Goal: Information Seeking & Learning: Learn about a topic

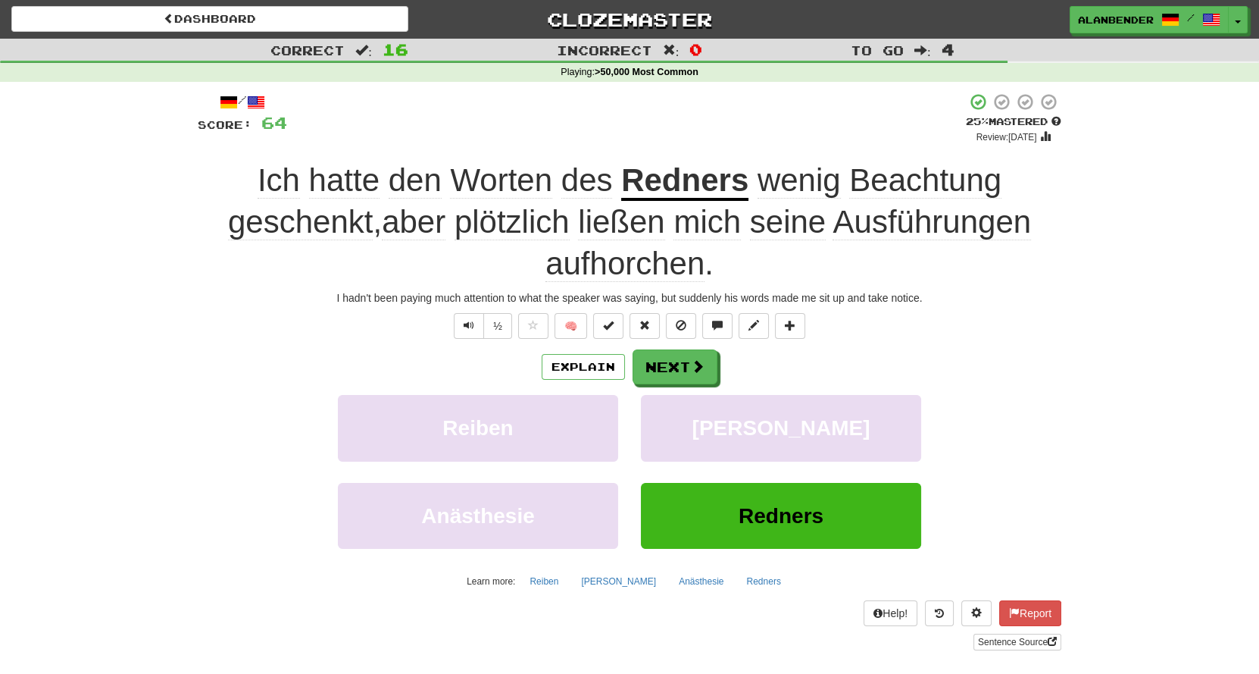
click at [933, 227] on span "Ausführungen" at bounding box center [932, 222] width 199 height 36
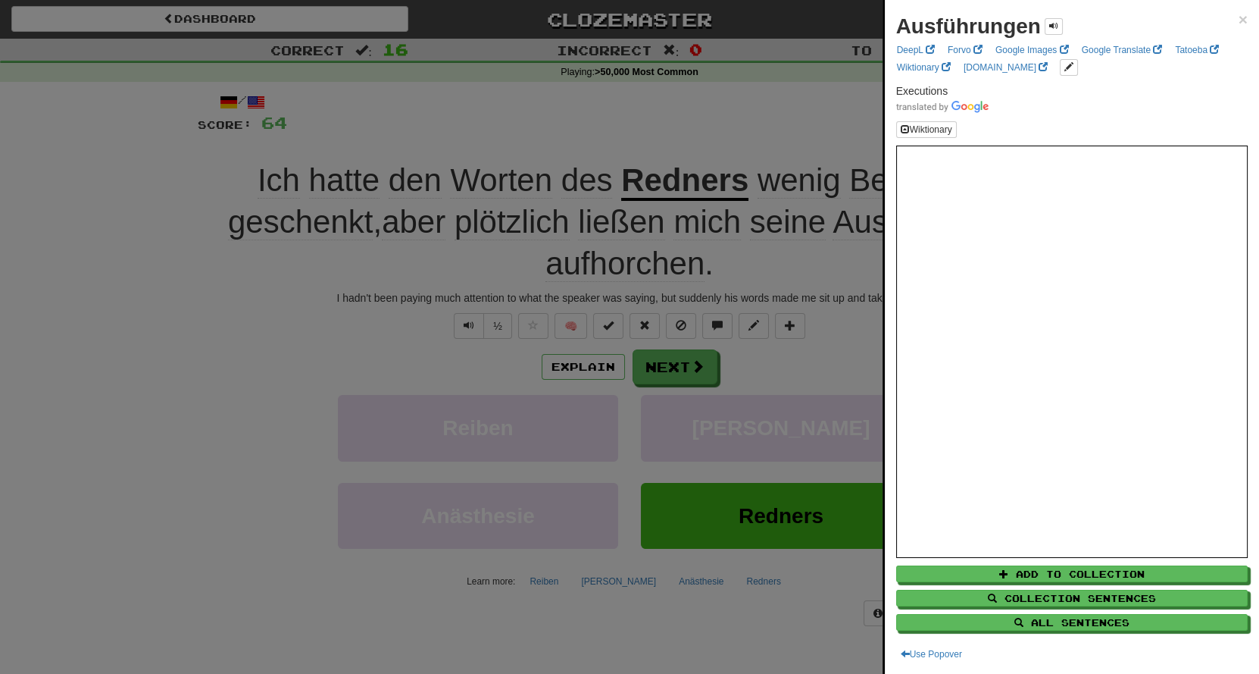
click at [814, 107] on div at bounding box center [629, 337] width 1259 height 674
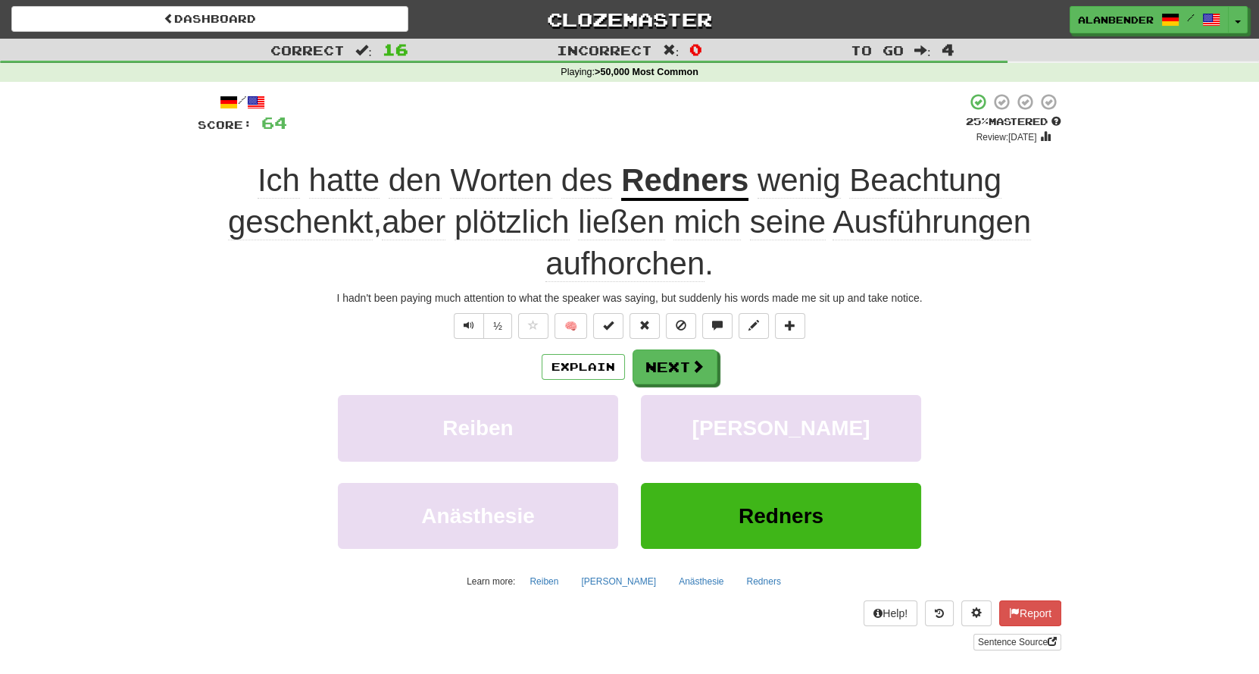
click at [656, 255] on span "aufhorchen" at bounding box center [625, 264] width 159 height 36
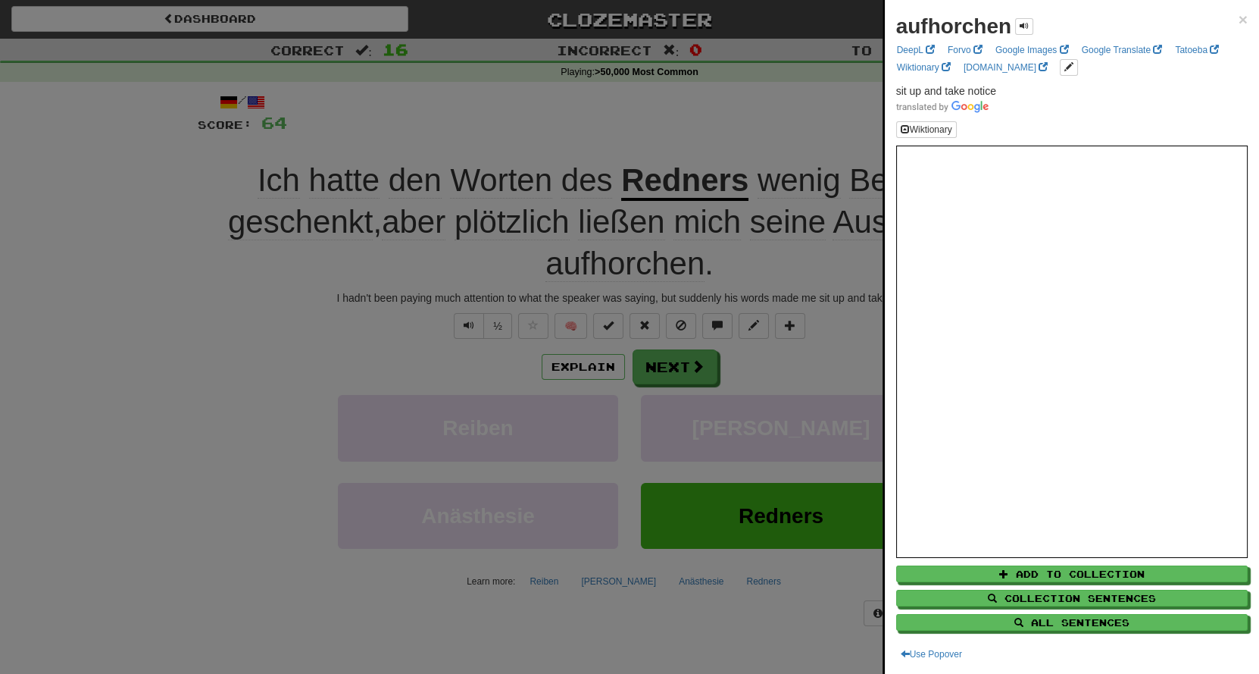
click at [735, 86] on div at bounding box center [629, 337] width 1259 height 674
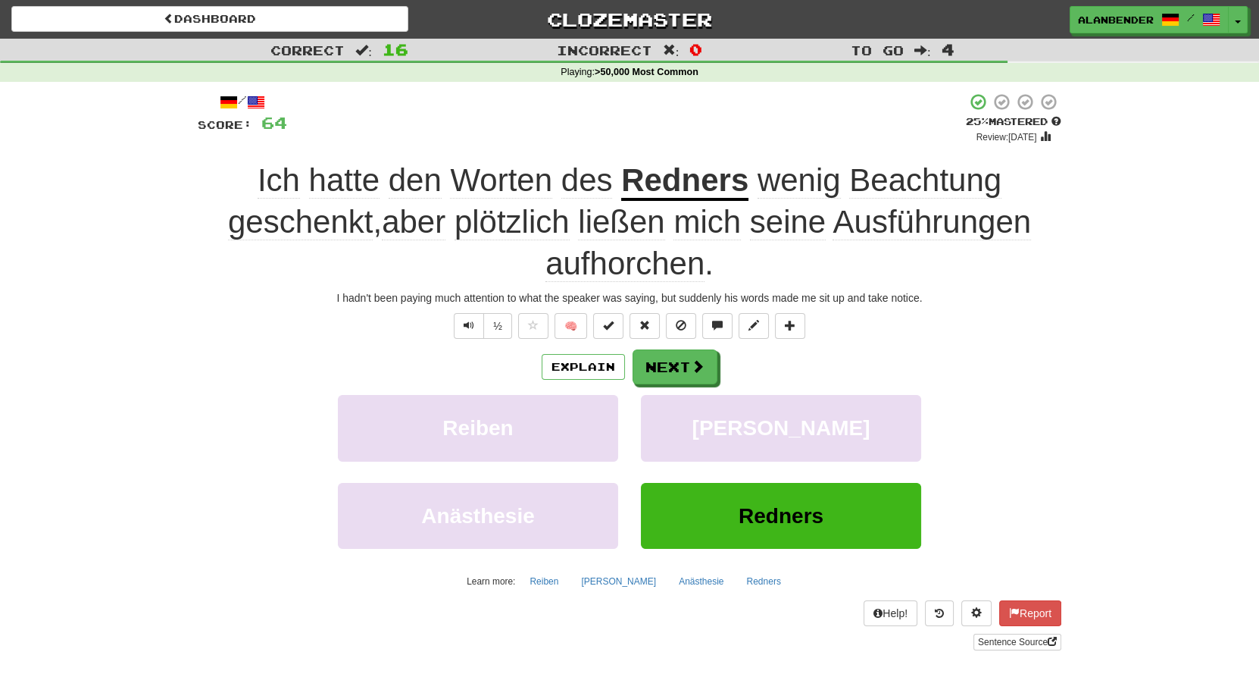
click at [868, 226] on span "Ausführungen" at bounding box center [932, 222] width 199 height 36
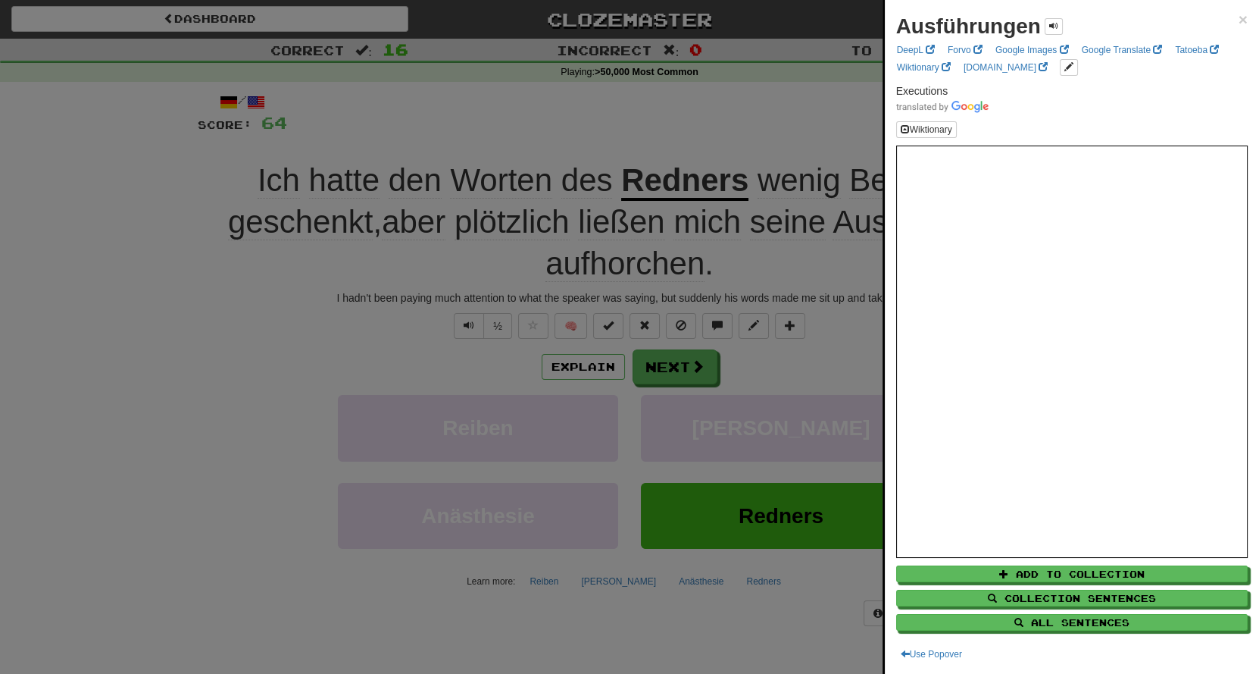
click at [801, 100] on div at bounding box center [629, 337] width 1259 height 674
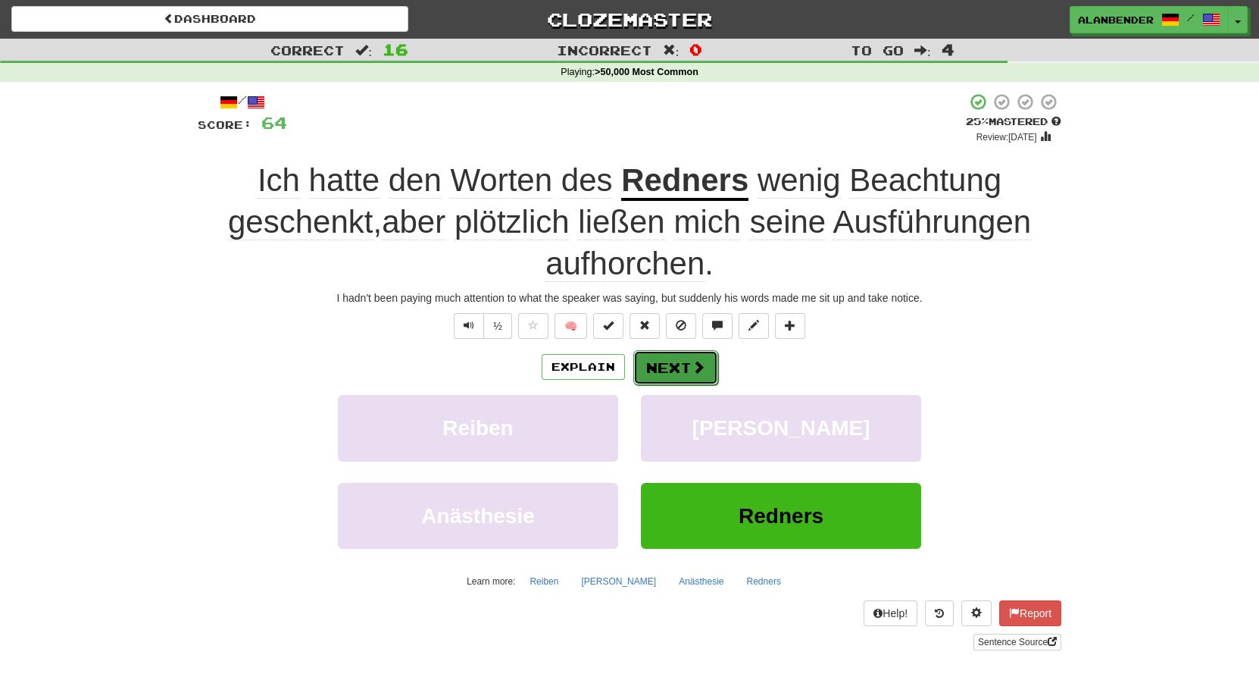
click at [664, 364] on button "Next" at bounding box center [675, 367] width 85 height 35
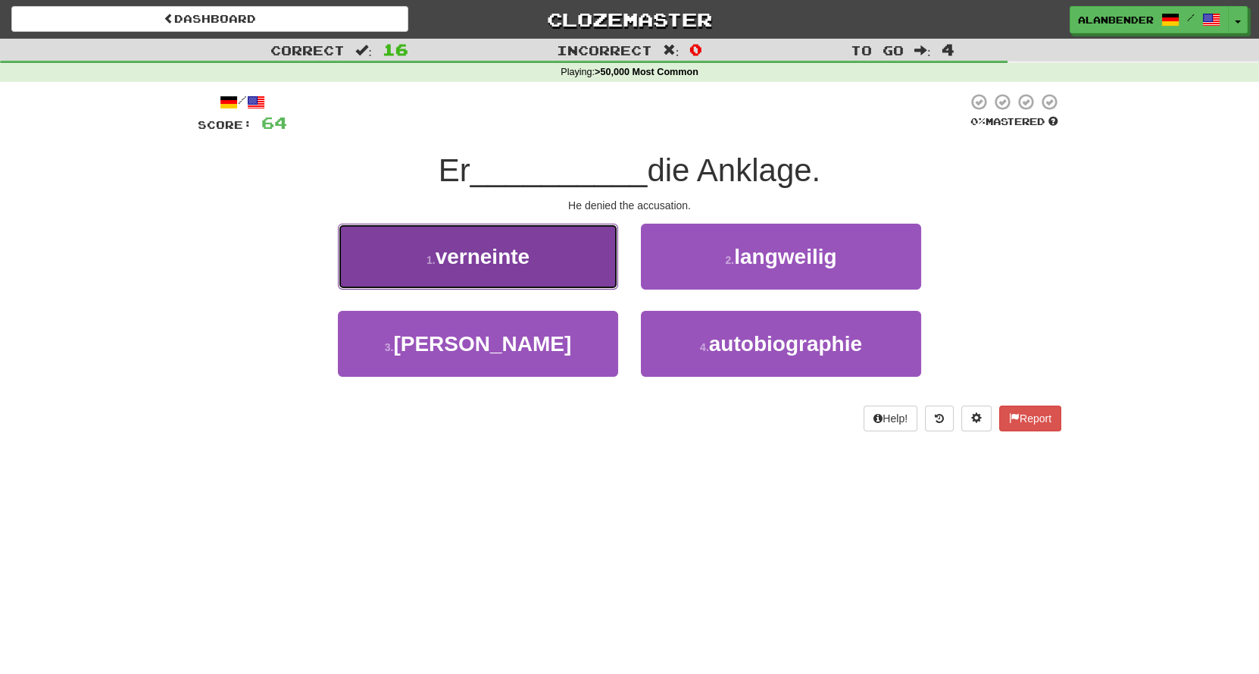
click at [471, 256] on span "verneinte" at bounding box center [483, 256] width 95 height 23
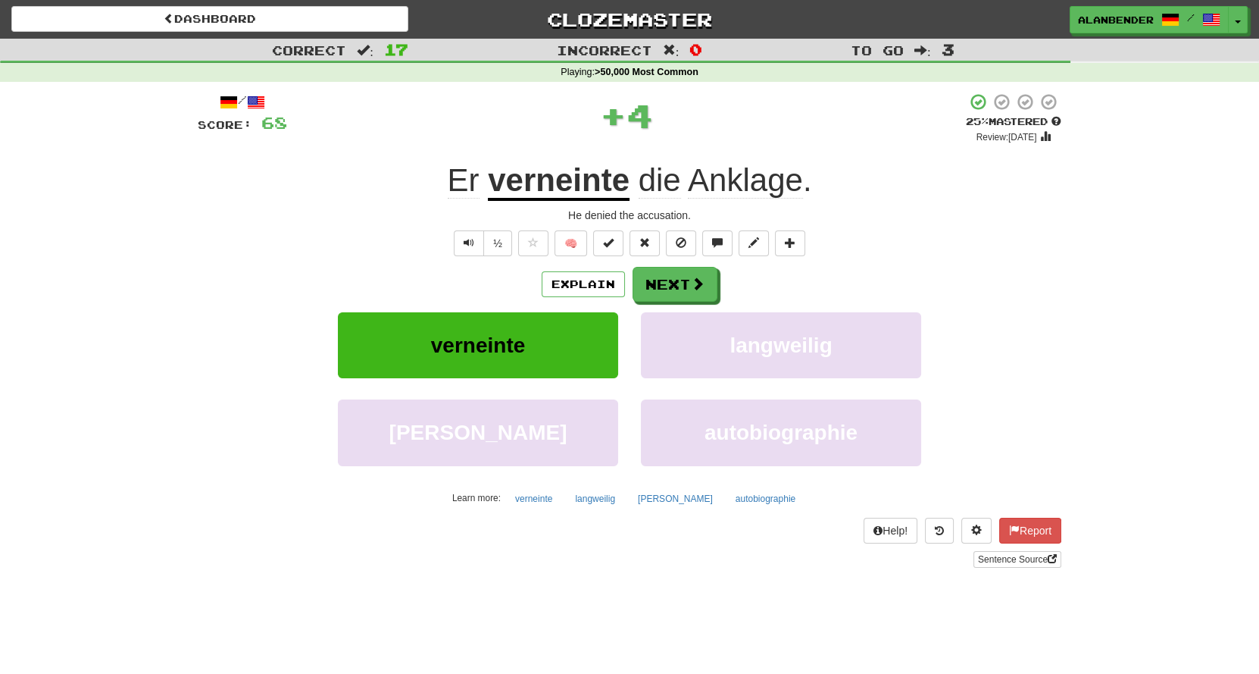
click at [534, 186] on u "verneinte" at bounding box center [559, 181] width 142 height 39
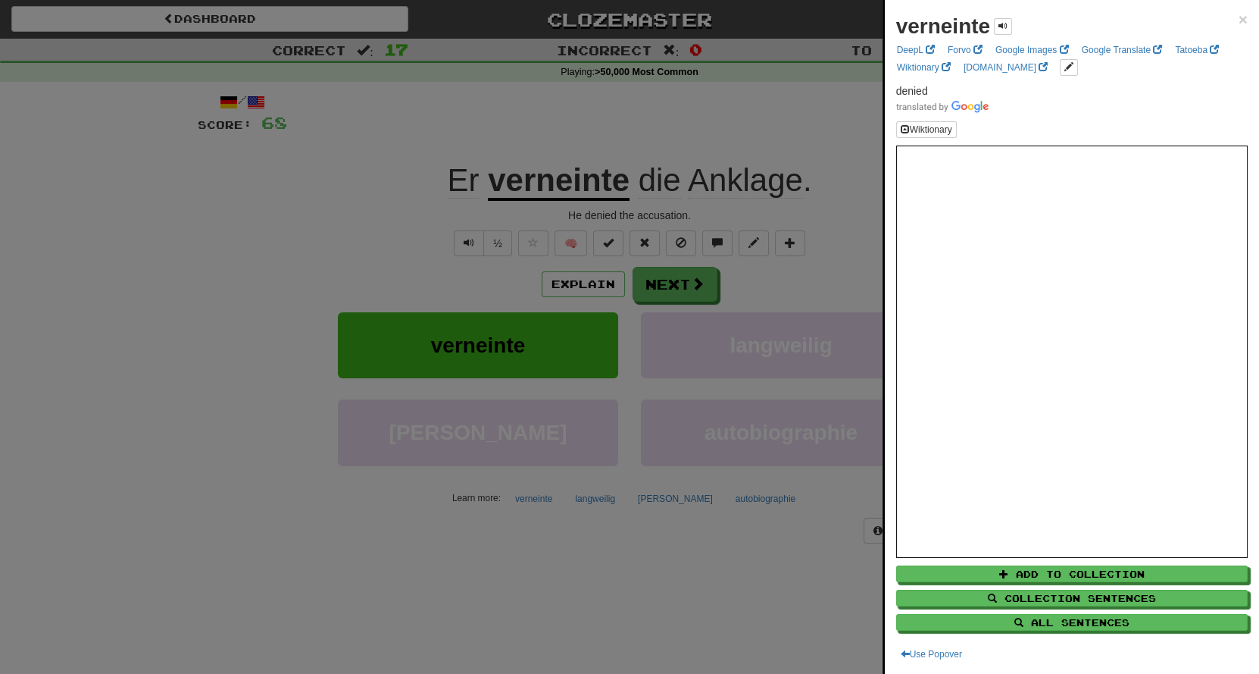
click at [536, 103] on div at bounding box center [629, 337] width 1259 height 674
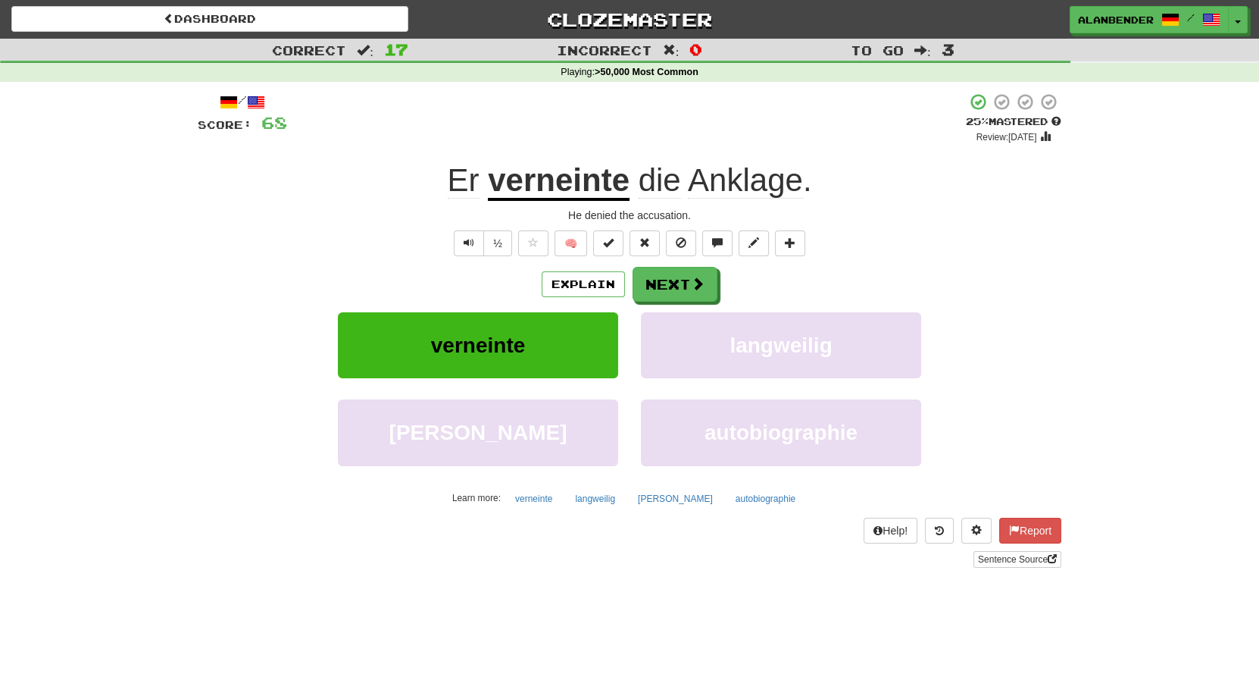
click at [583, 176] on u "verneinte" at bounding box center [559, 181] width 142 height 39
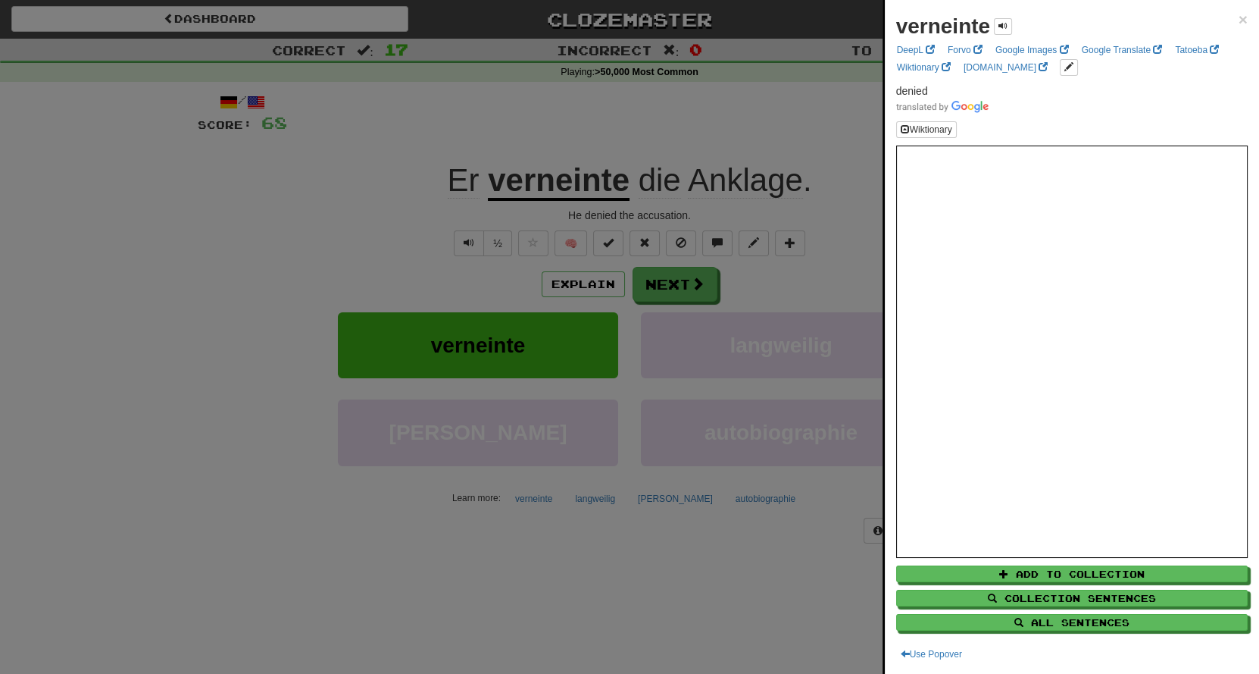
click at [573, 89] on div at bounding box center [629, 337] width 1259 height 674
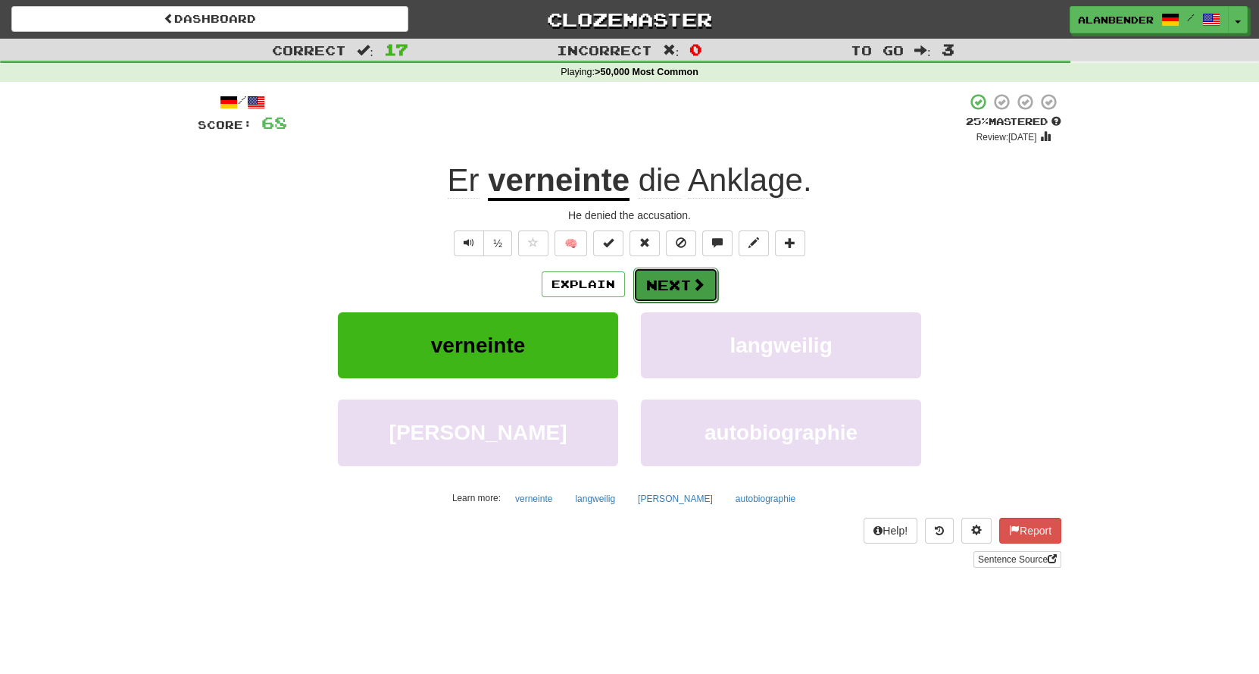
click at [676, 280] on button "Next" at bounding box center [675, 284] width 85 height 35
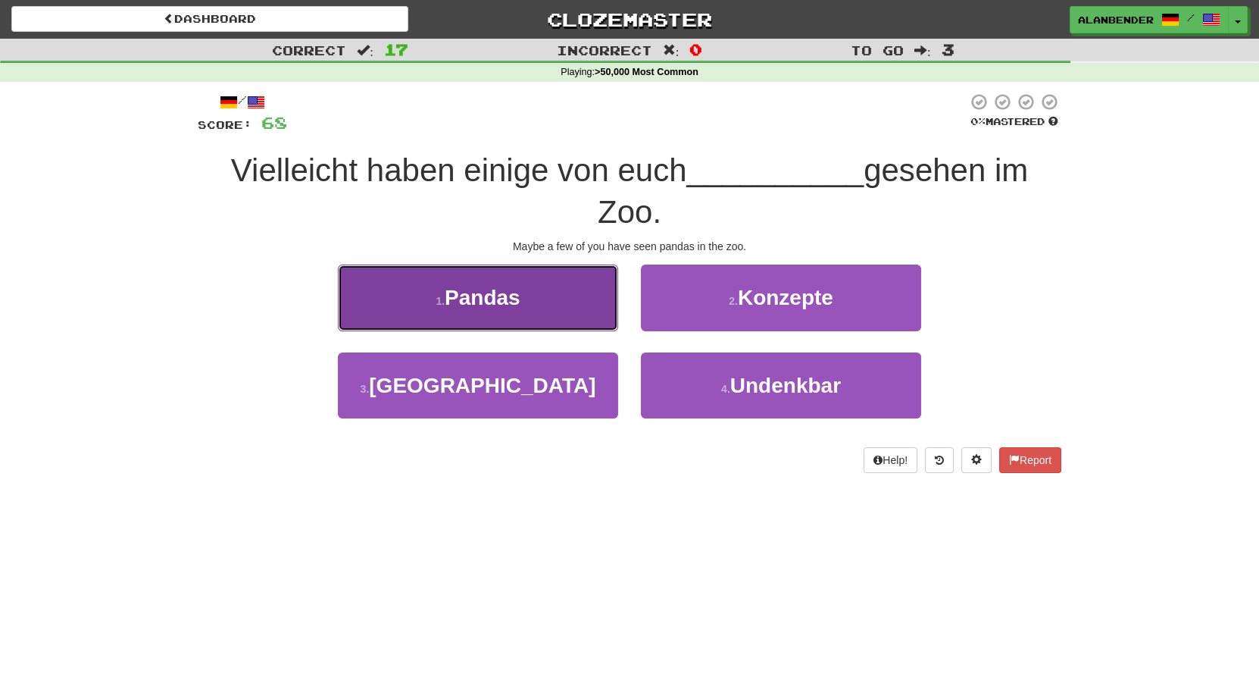
click at [520, 299] on span "Pandas" at bounding box center [483, 297] width 76 height 23
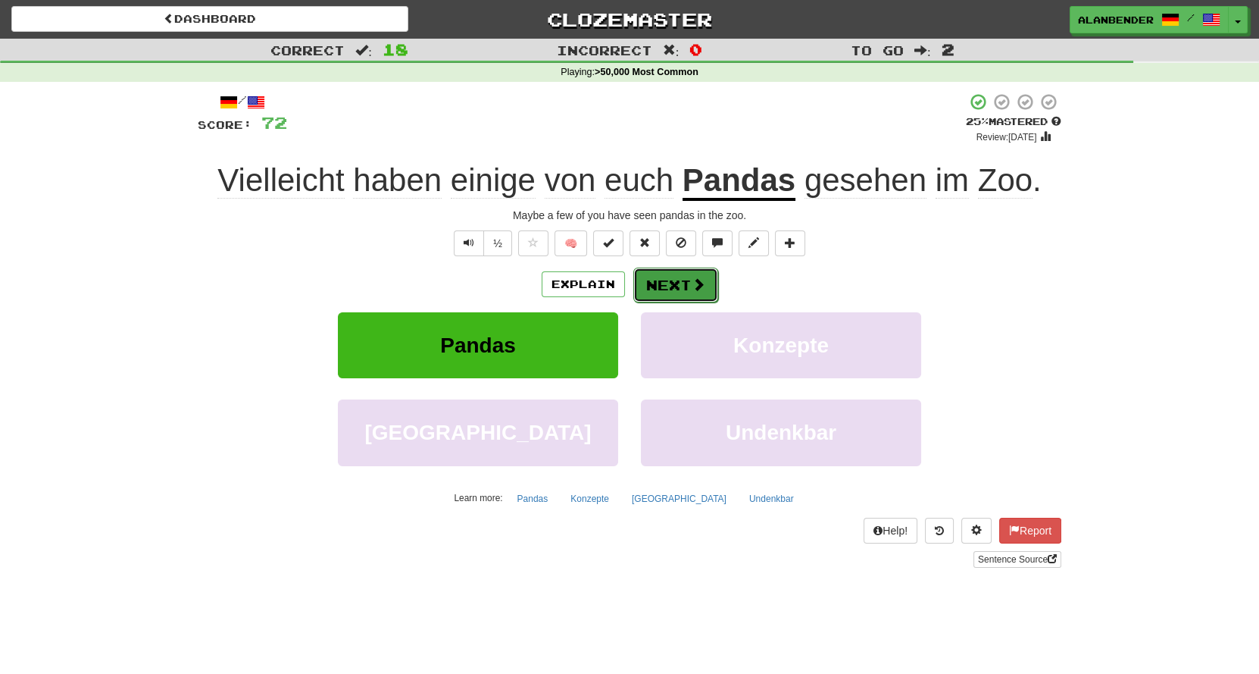
click at [682, 280] on button "Next" at bounding box center [675, 284] width 85 height 35
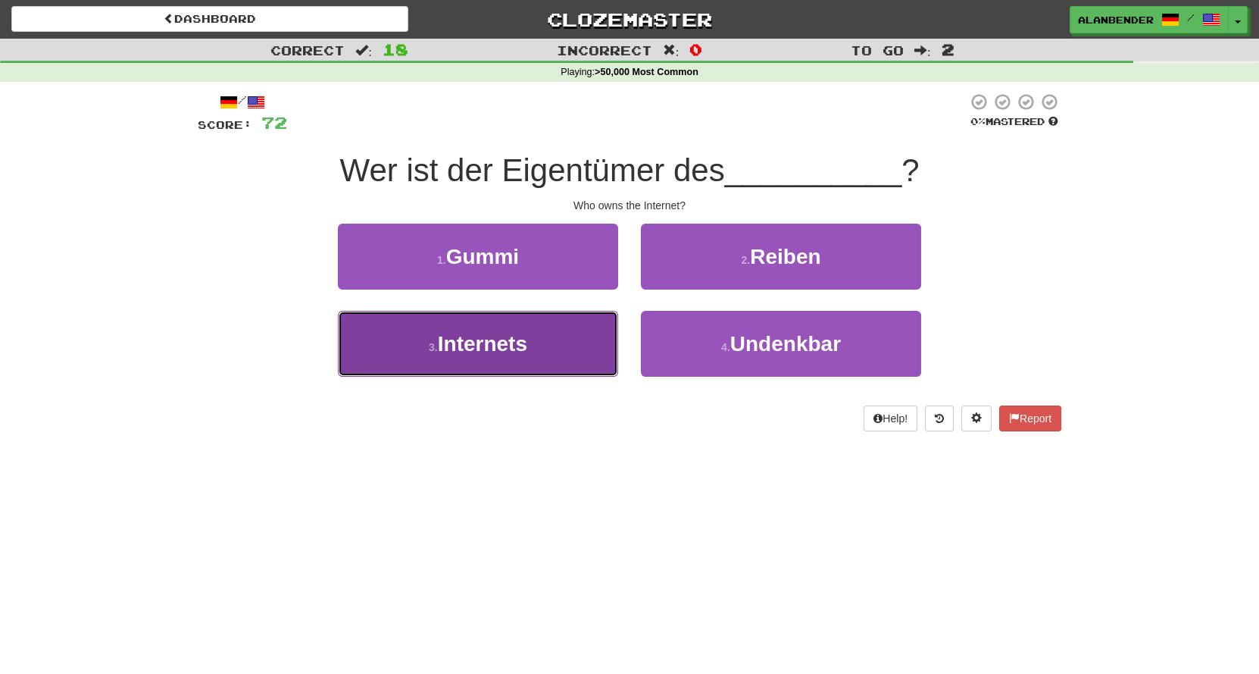
click at [467, 350] on span "Internets" at bounding box center [482, 343] width 89 height 23
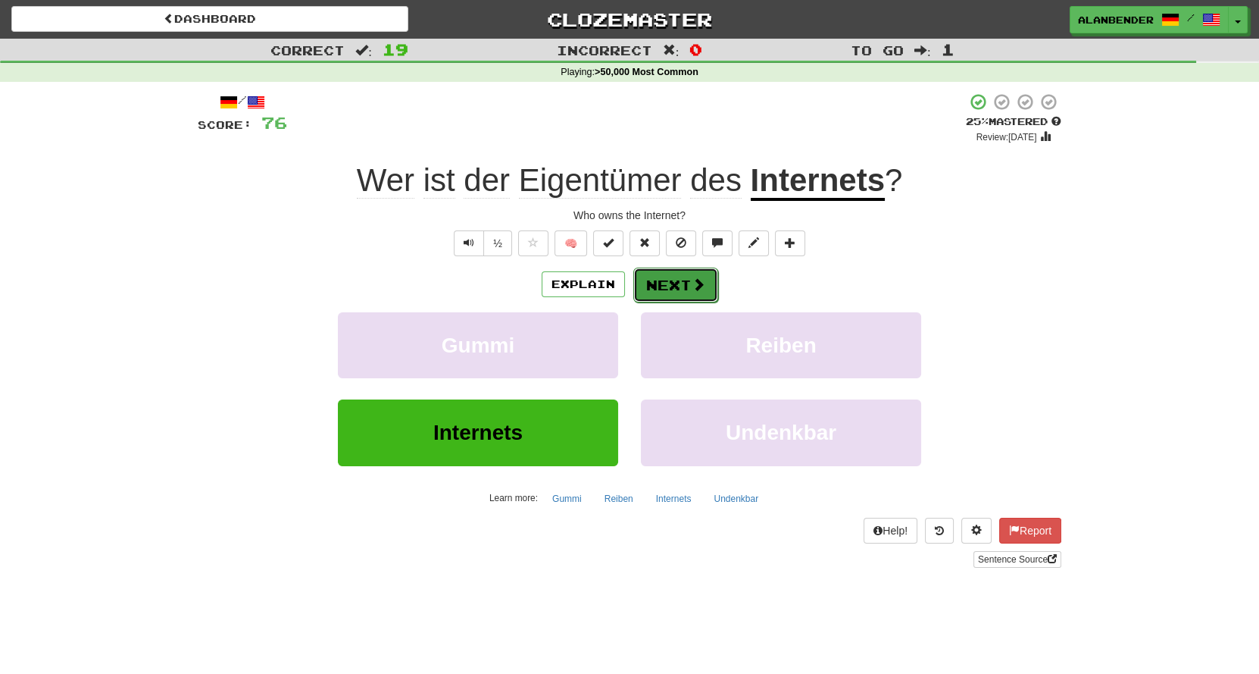
click at [678, 280] on button "Next" at bounding box center [675, 284] width 85 height 35
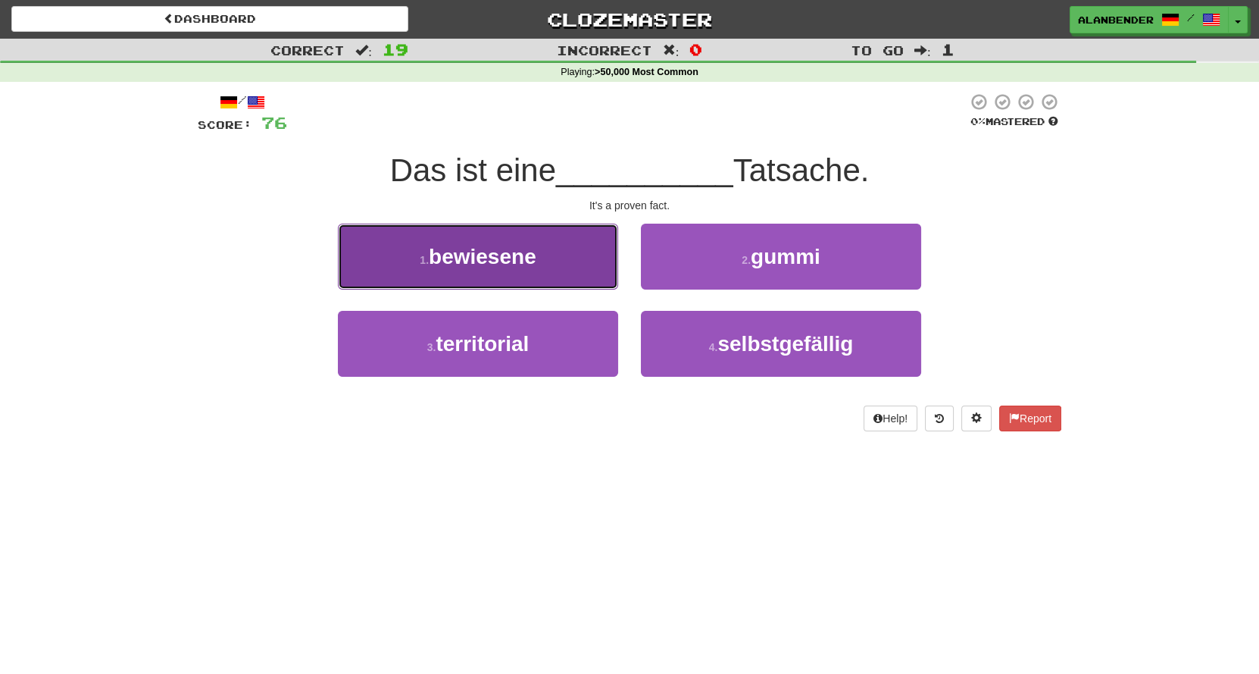
click at [465, 250] on span "bewiesene" at bounding box center [483, 256] width 108 height 23
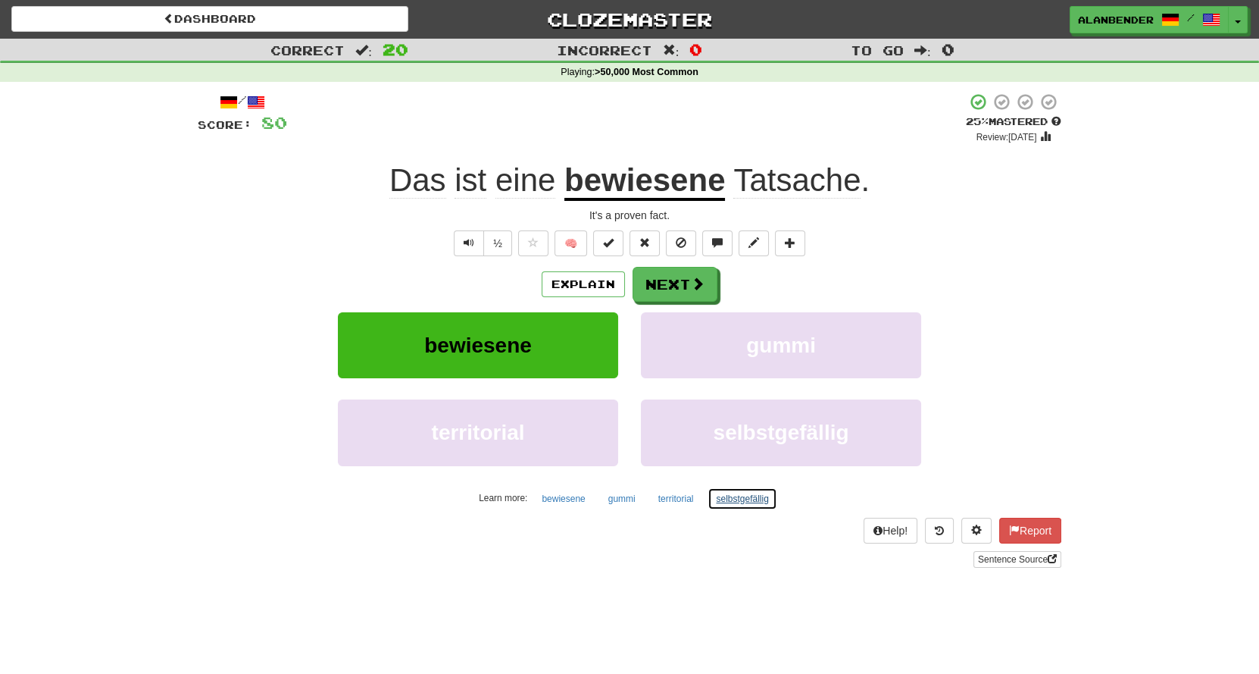
click at [746, 499] on button "selbstgefällig" at bounding box center [742, 498] width 69 height 23
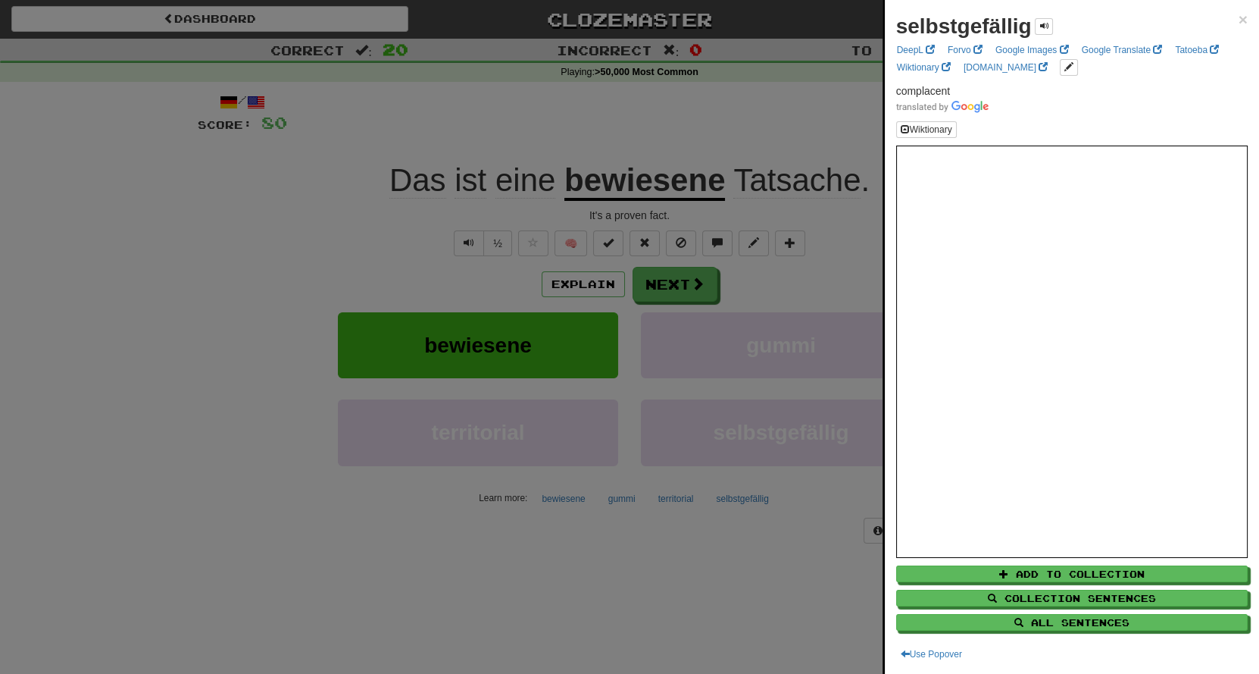
click at [771, 105] on div at bounding box center [629, 337] width 1259 height 674
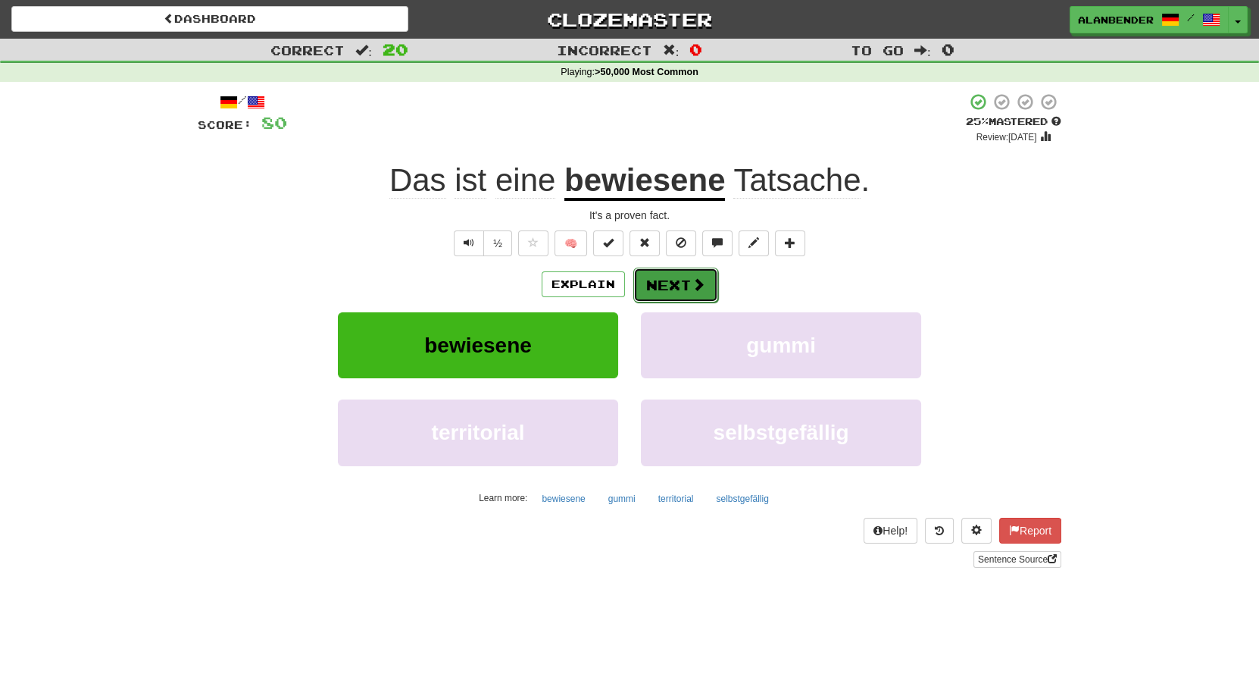
click at [673, 276] on button "Next" at bounding box center [675, 284] width 85 height 35
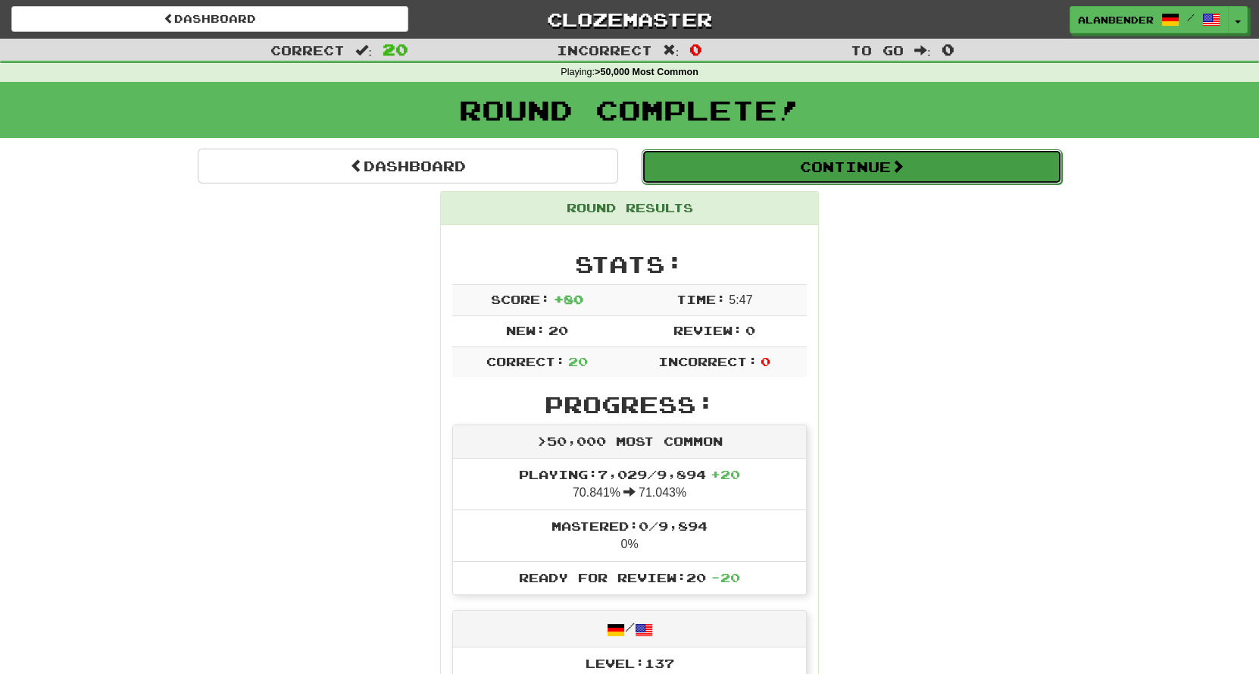
click at [798, 166] on button "Continue" at bounding box center [852, 166] width 421 height 35
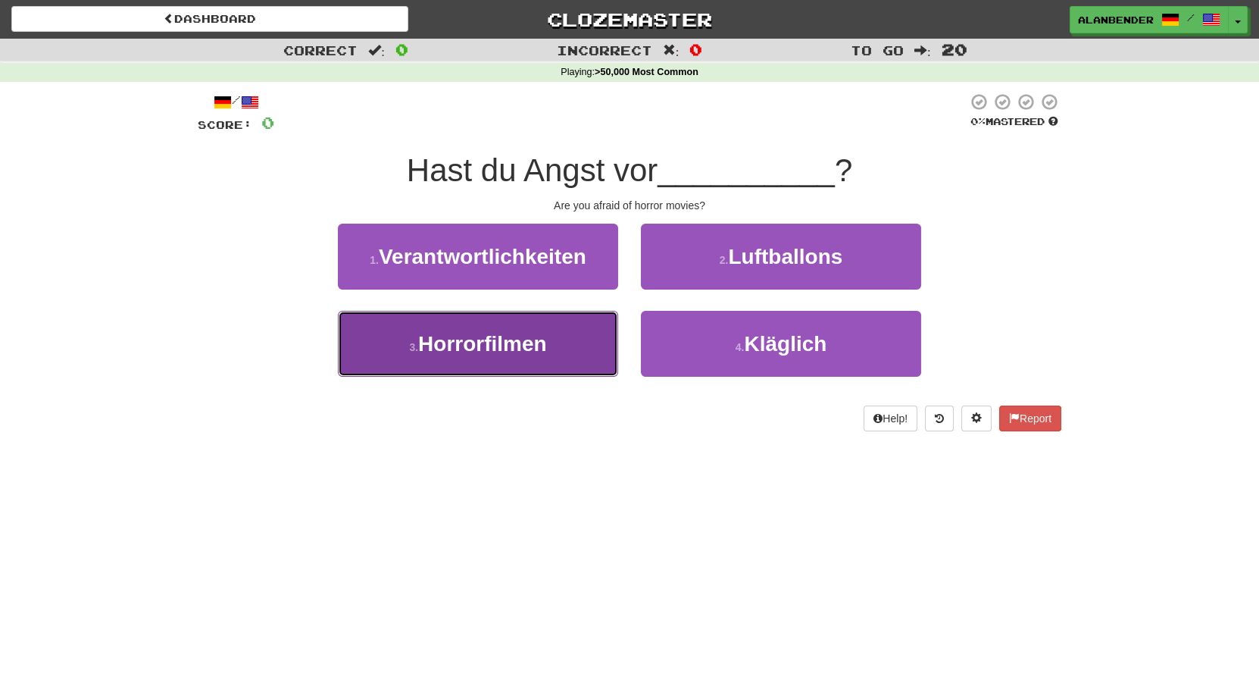
click at [506, 343] on span "Horrorfilmen" at bounding box center [482, 343] width 129 height 23
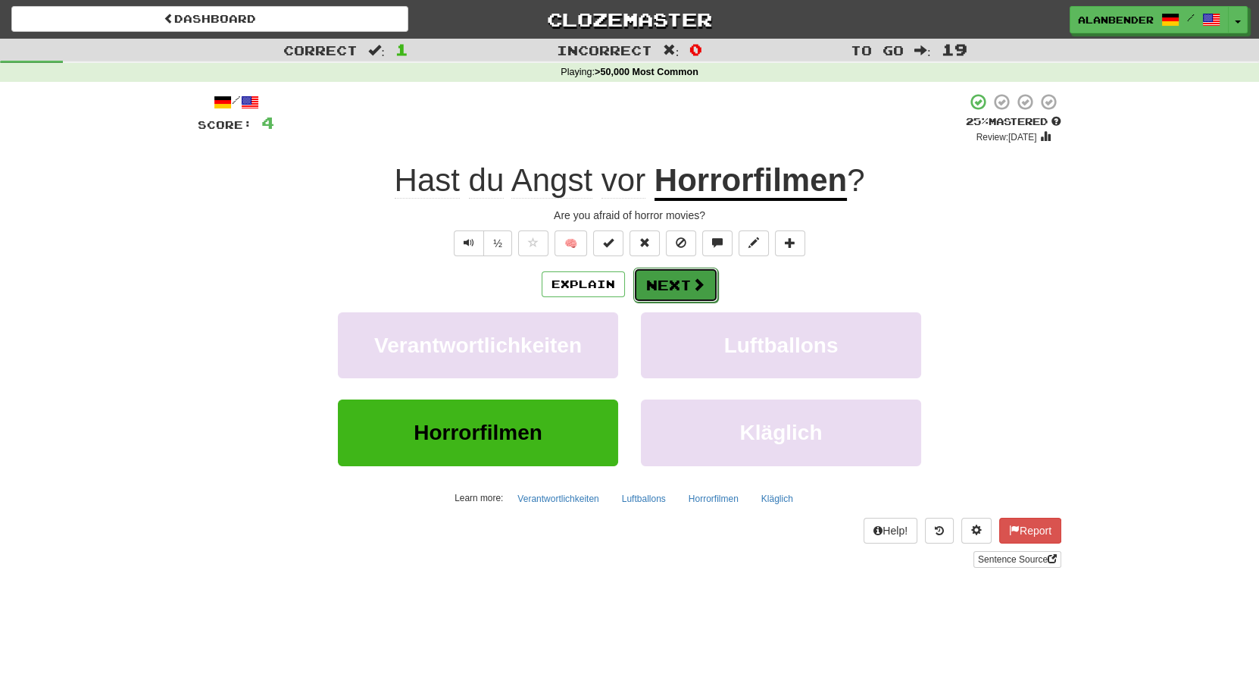
click at [685, 283] on button "Next" at bounding box center [675, 284] width 85 height 35
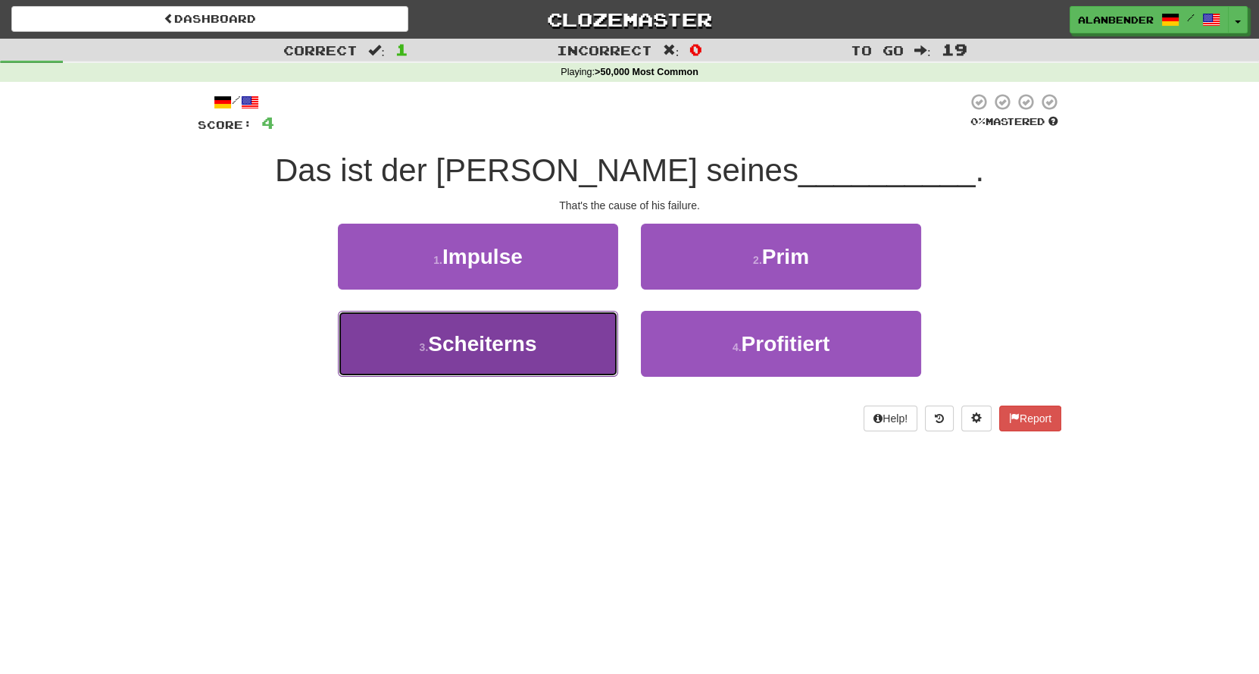
click at [496, 349] on span "Scheiterns" at bounding box center [482, 343] width 108 height 23
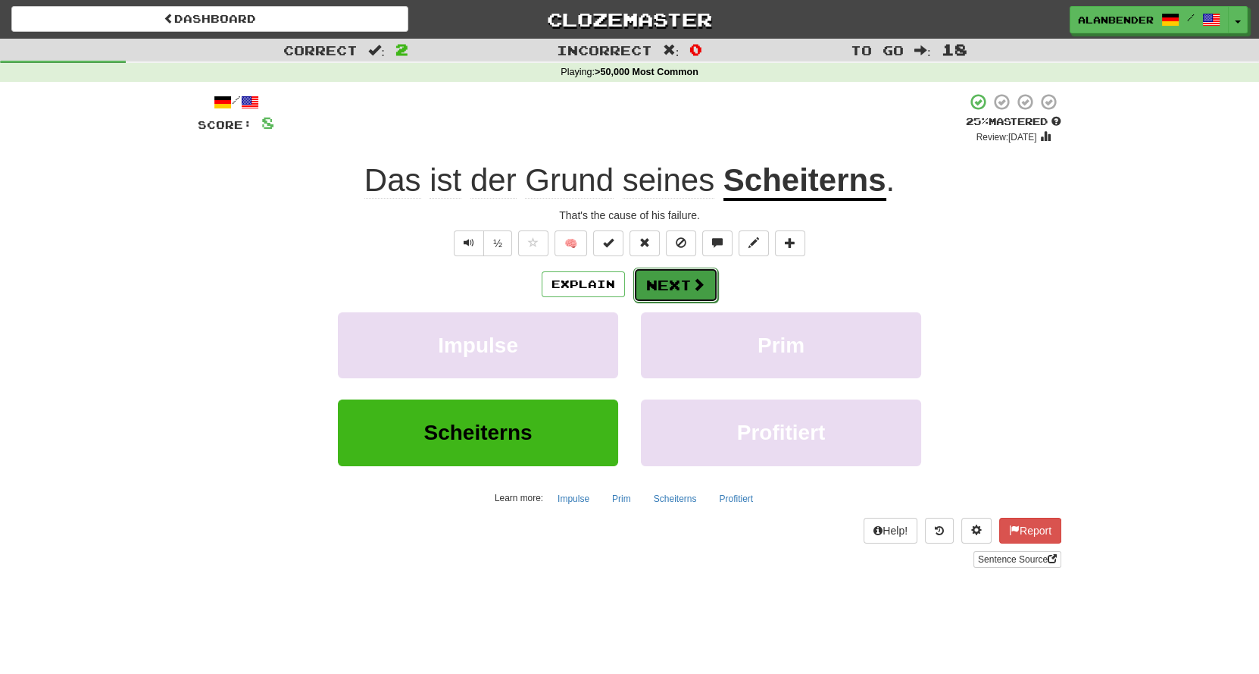
click at [646, 282] on button "Next" at bounding box center [675, 284] width 85 height 35
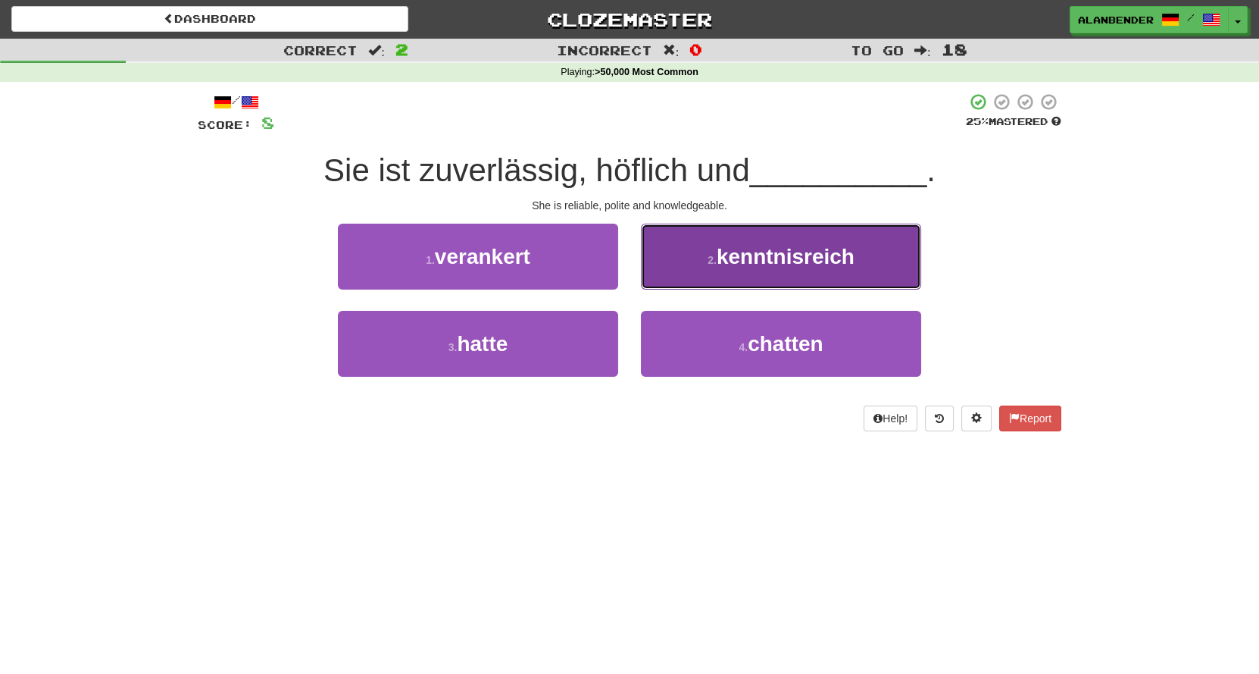
click at [741, 262] on span "kenntnisreich" at bounding box center [786, 256] width 138 height 23
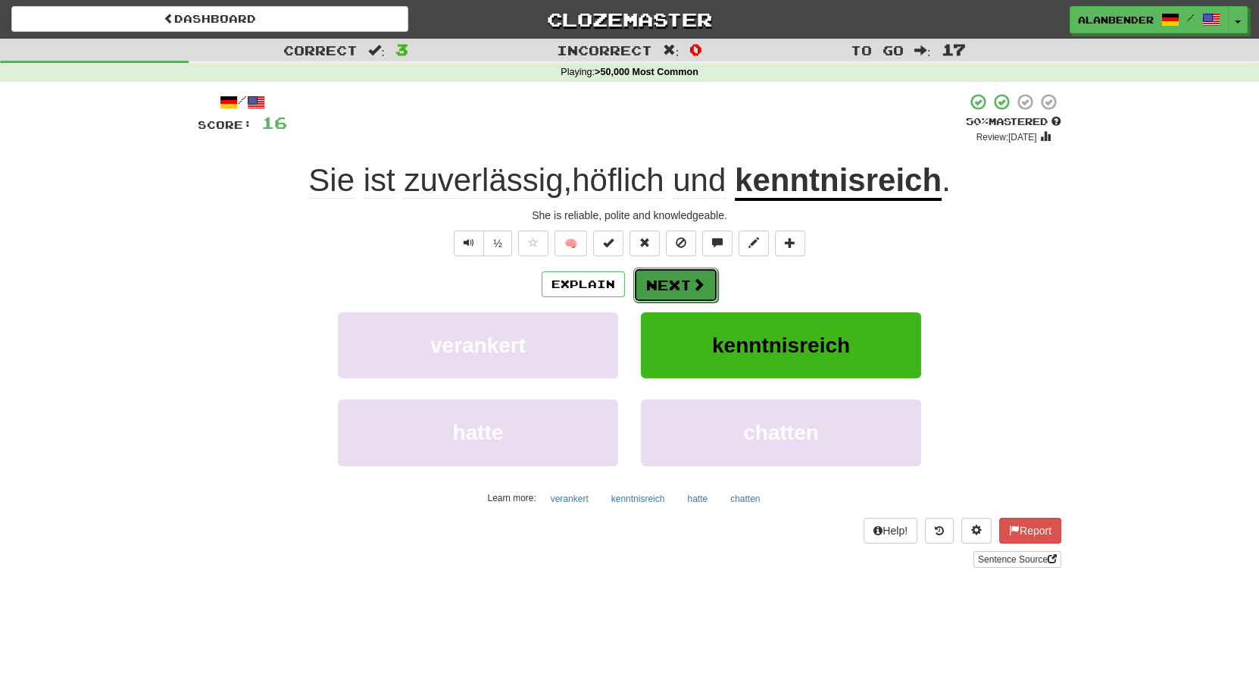
click at [673, 287] on button "Next" at bounding box center [675, 284] width 85 height 35
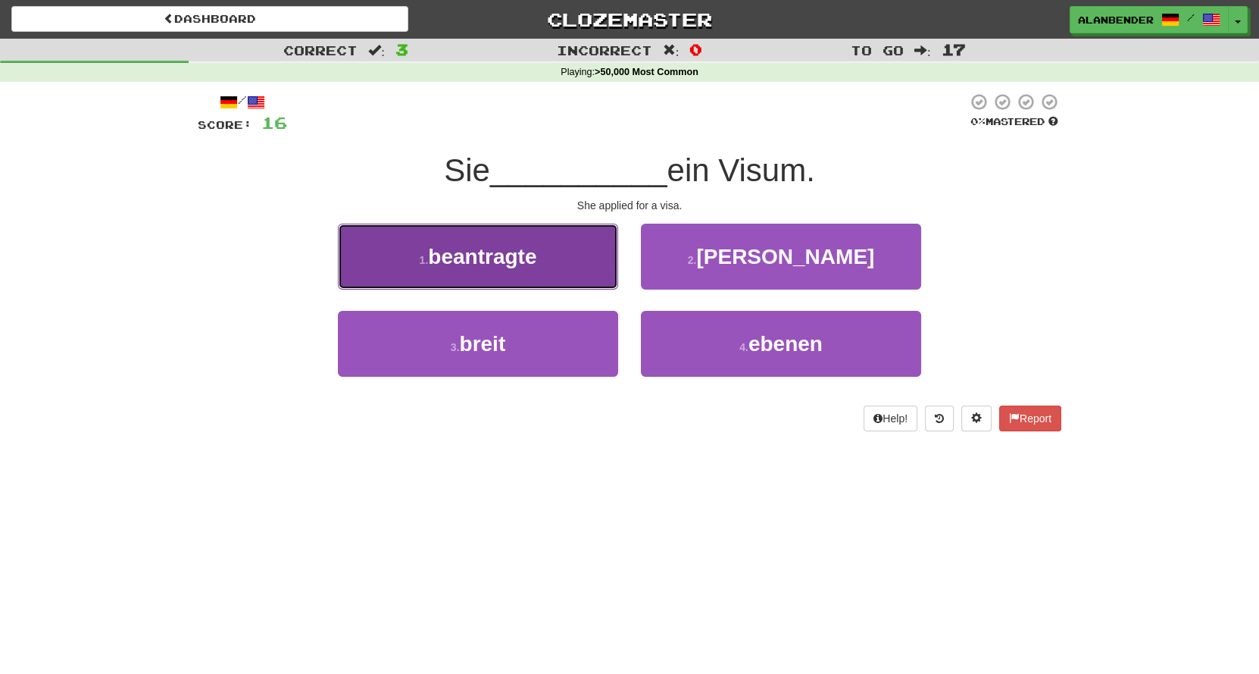
click at [533, 267] on span "beantragte" at bounding box center [482, 256] width 108 height 23
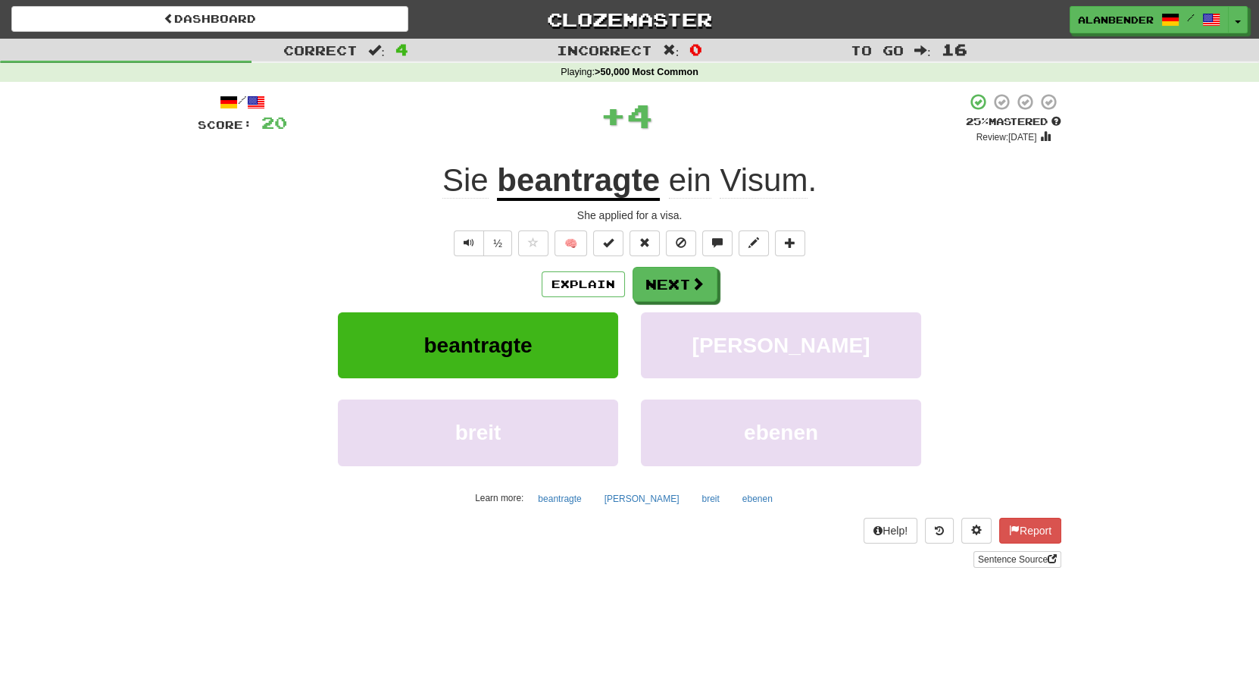
click at [774, 177] on span "Visum" at bounding box center [764, 180] width 88 height 36
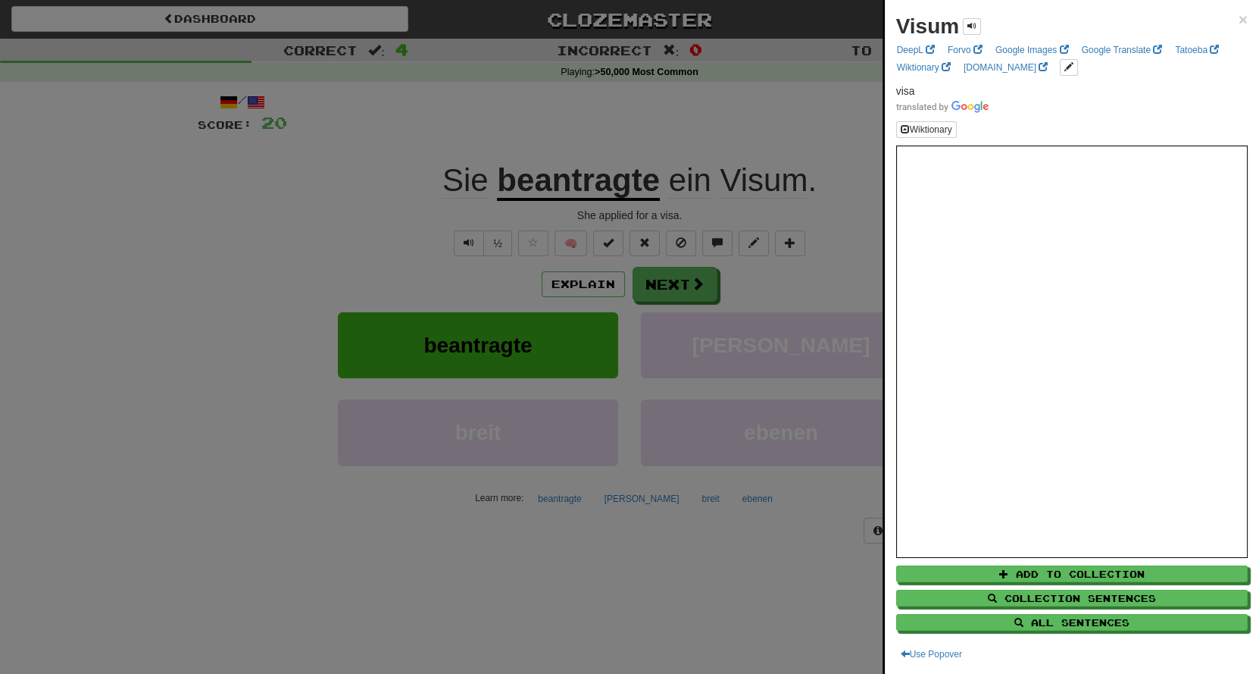
click at [768, 136] on div at bounding box center [629, 337] width 1259 height 674
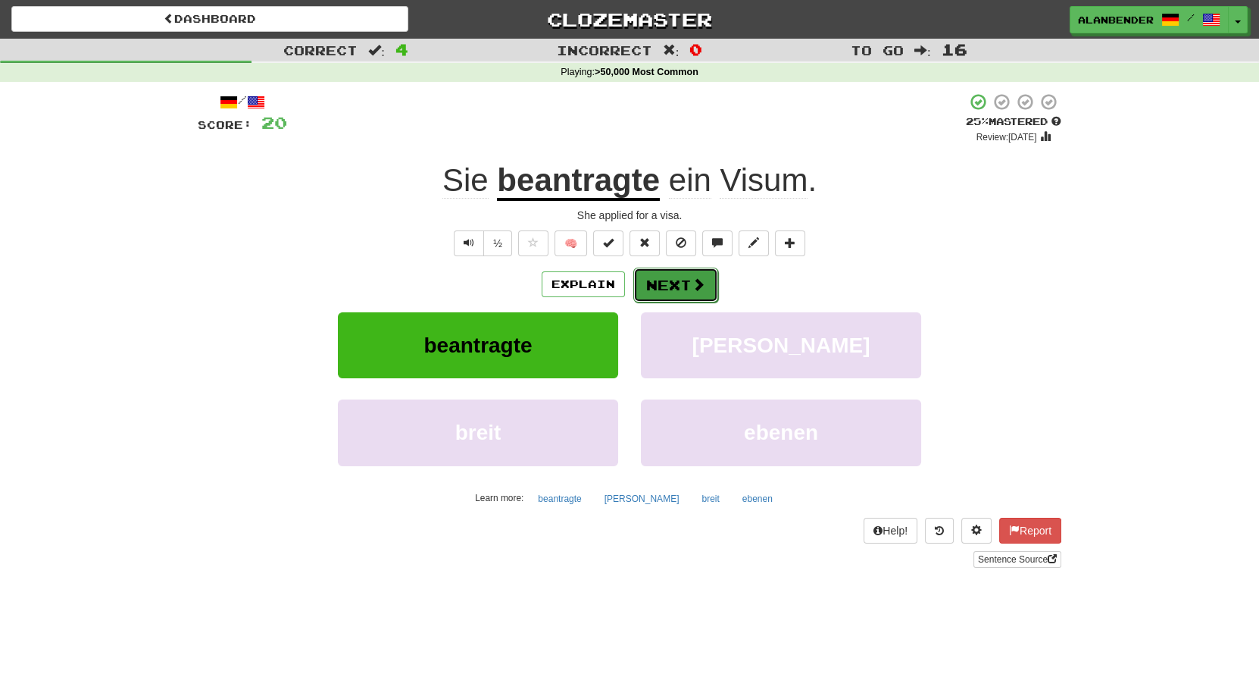
click at [677, 279] on button "Next" at bounding box center [675, 284] width 85 height 35
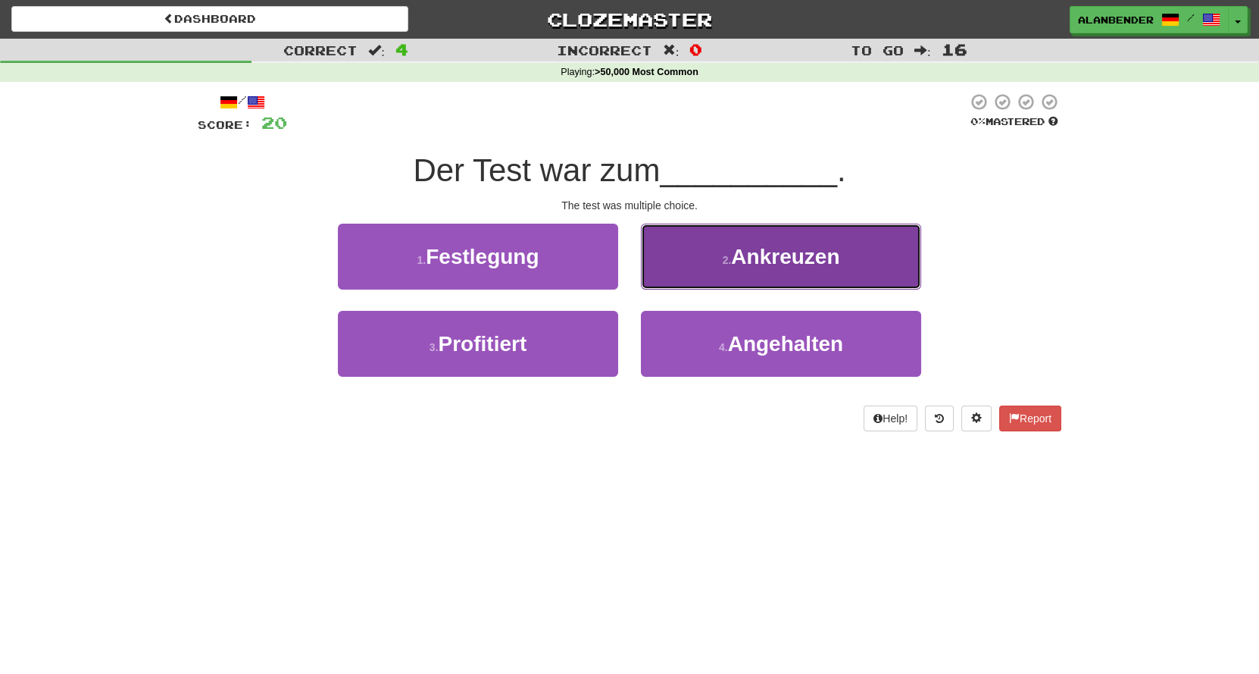
click at [731, 265] on small "2 ." at bounding box center [727, 260] width 9 height 12
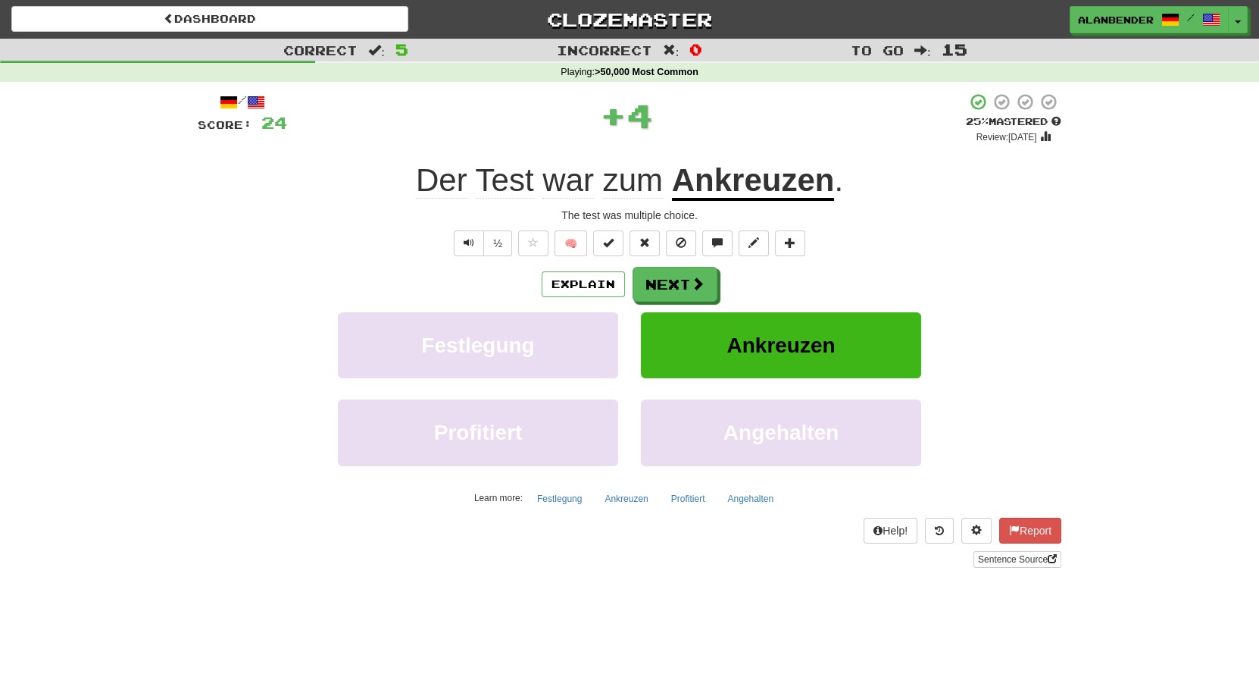
click at [753, 188] on u "Ankreuzen" at bounding box center [753, 181] width 163 height 39
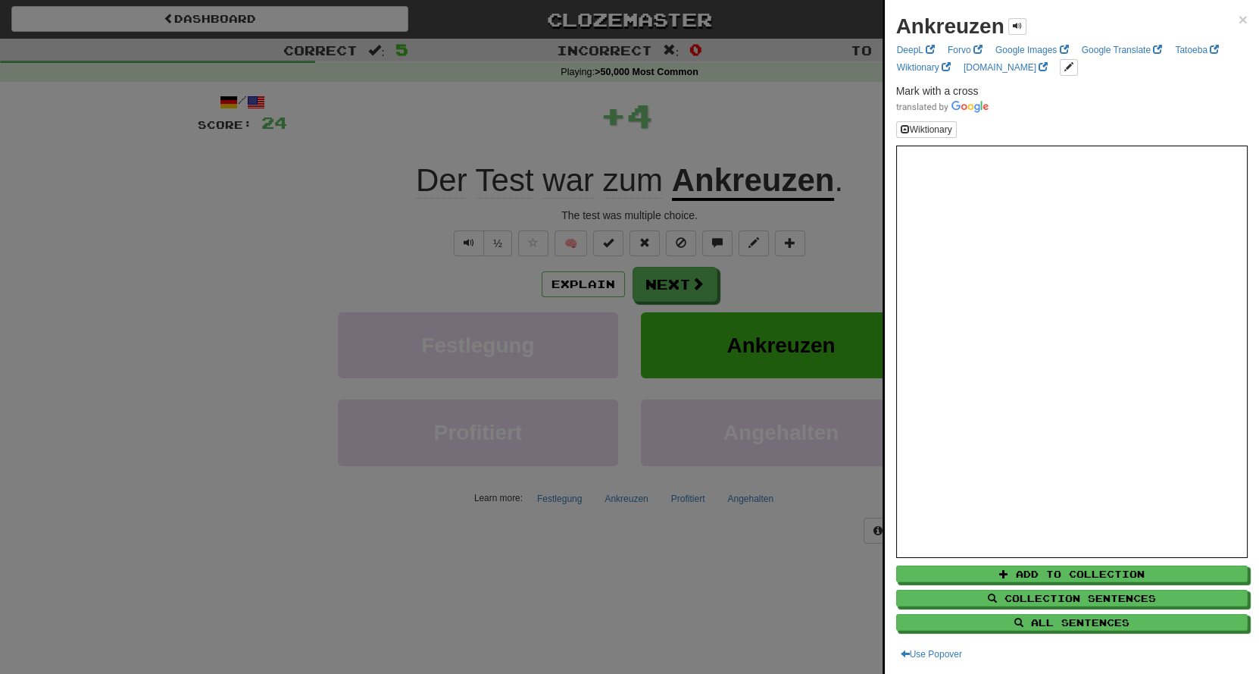
click at [760, 126] on div at bounding box center [629, 337] width 1259 height 674
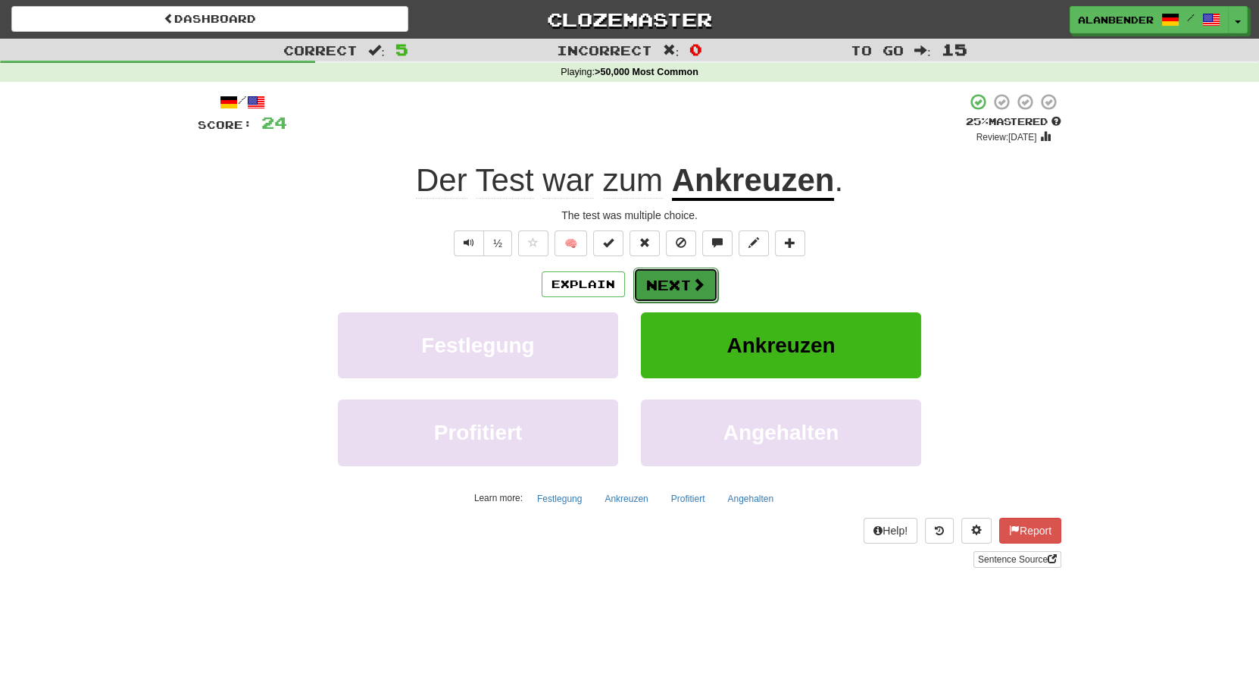
click at [684, 286] on button "Next" at bounding box center [675, 284] width 85 height 35
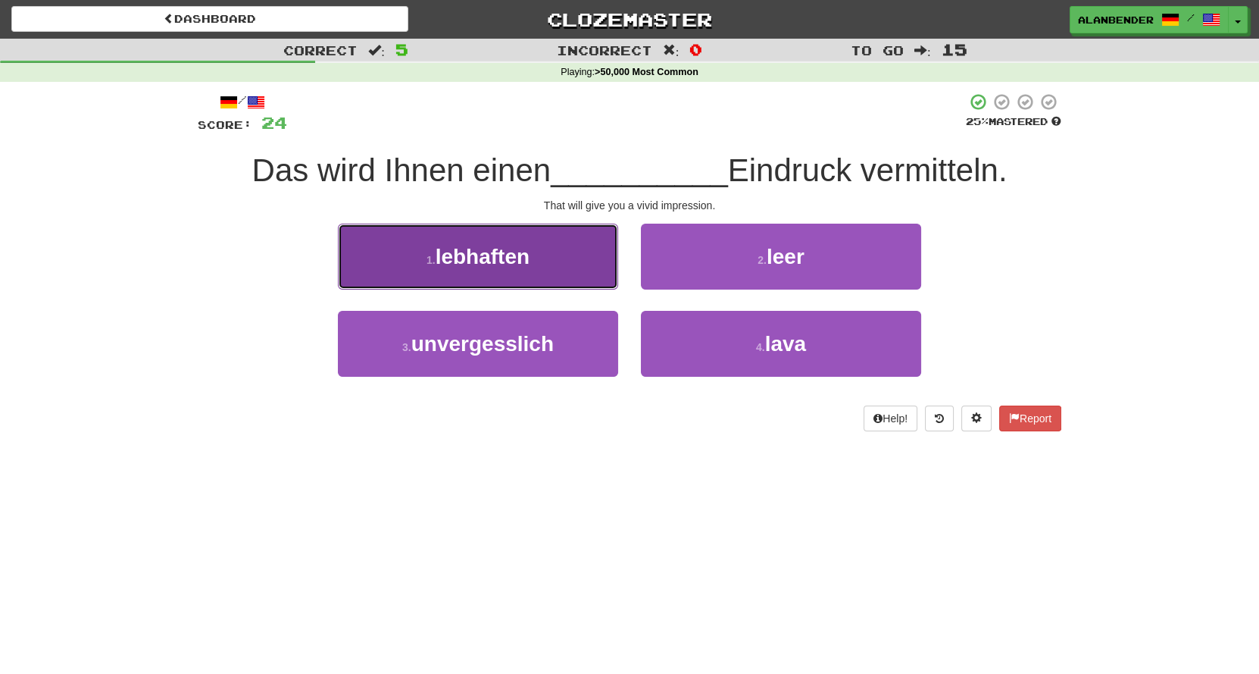
click at [464, 266] on span "lebhaften" at bounding box center [483, 256] width 94 height 23
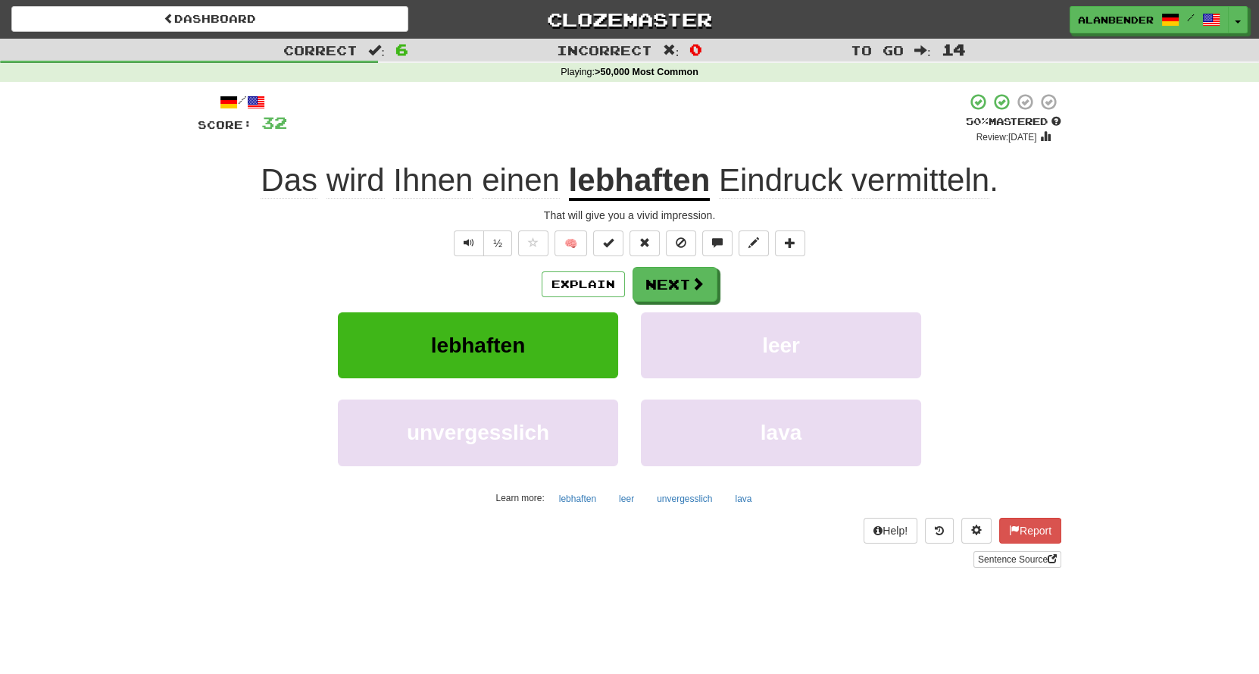
click at [909, 192] on span "vermitteln" at bounding box center [921, 180] width 138 height 36
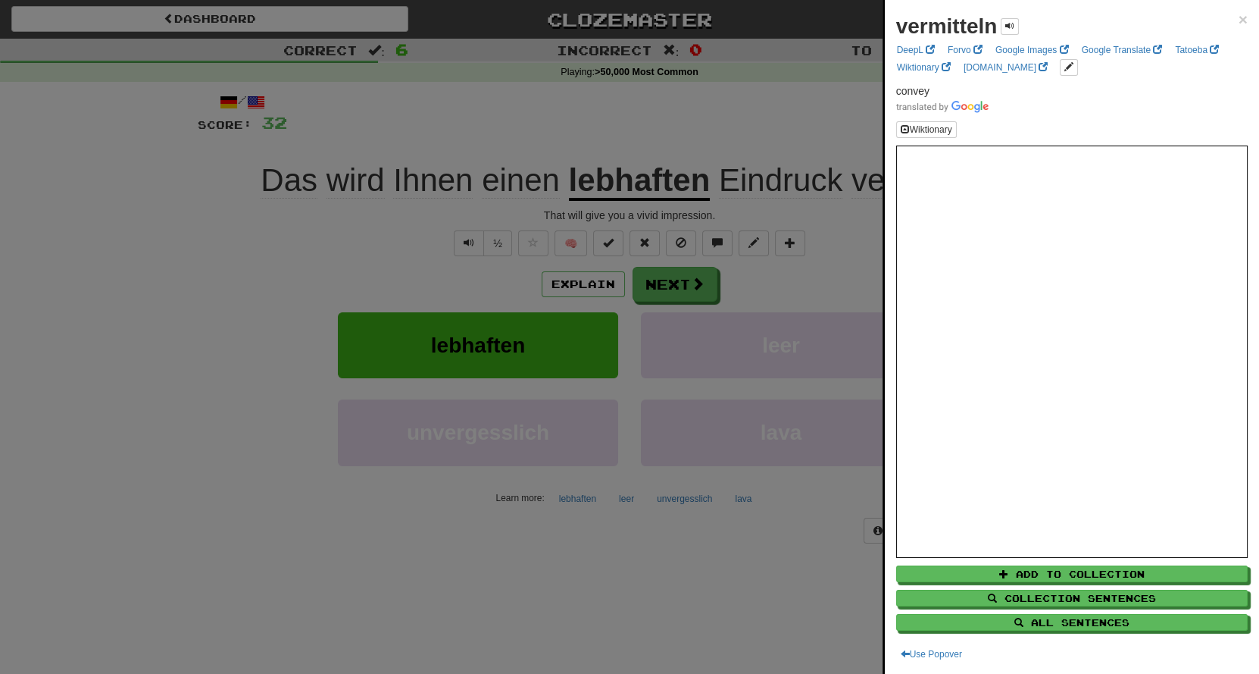
click at [765, 106] on div at bounding box center [629, 337] width 1259 height 674
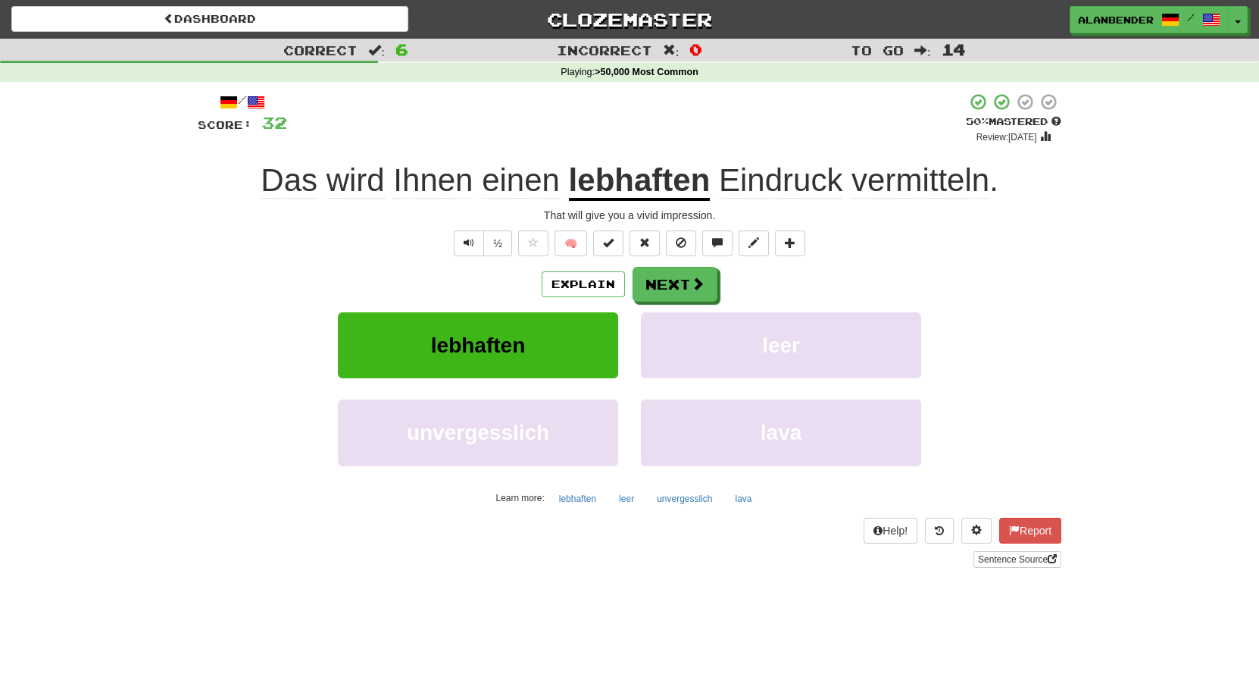
click at [236, 275] on div "Explain Next" at bounding box center [630, 284] width 864 height 35
click at [648, 182] on u "lebhaften" at bounding box center [640, 181] width 142 height 39
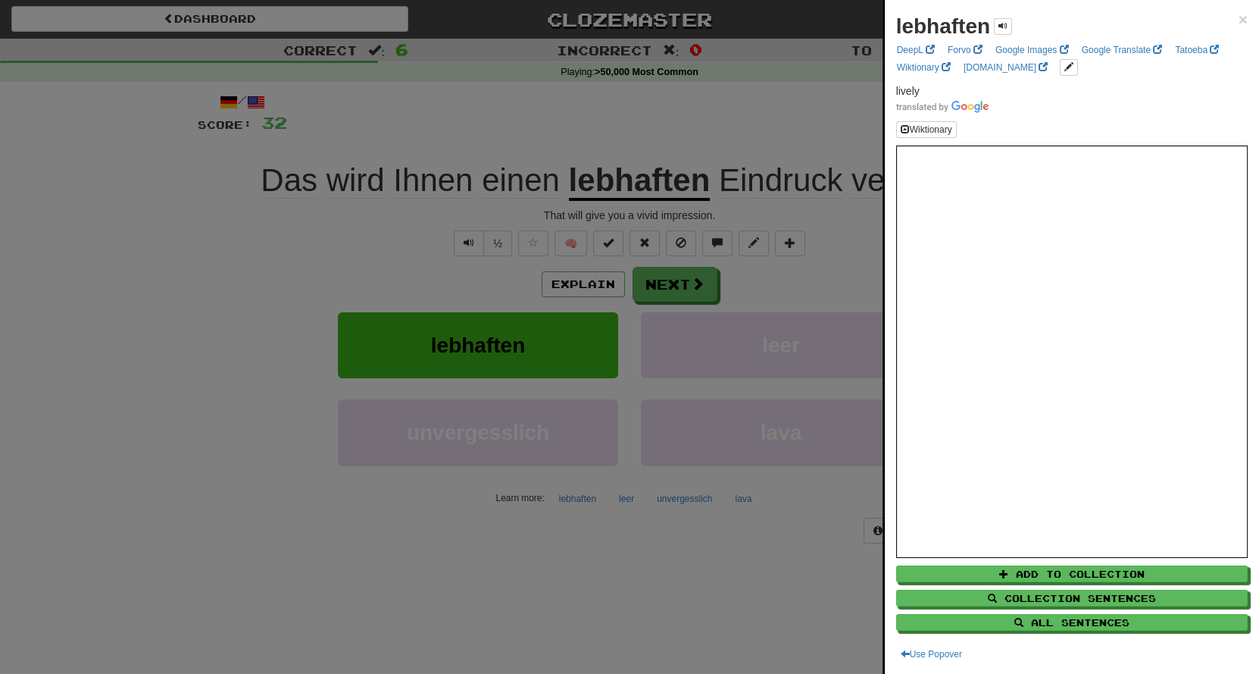
click at [691, 138] on div at bounding box center [629, 337] width 1259 height 674
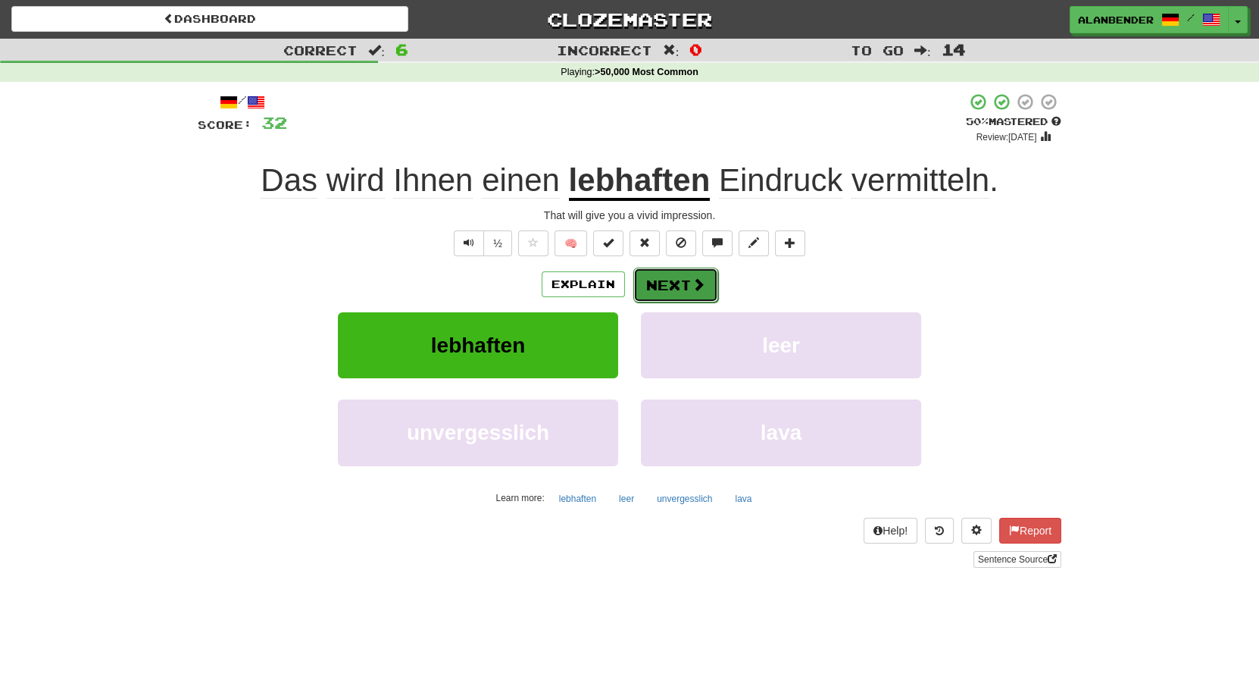
click at [660, 286] on button "Next" at bounding box center [675, 284] width 85 height 35
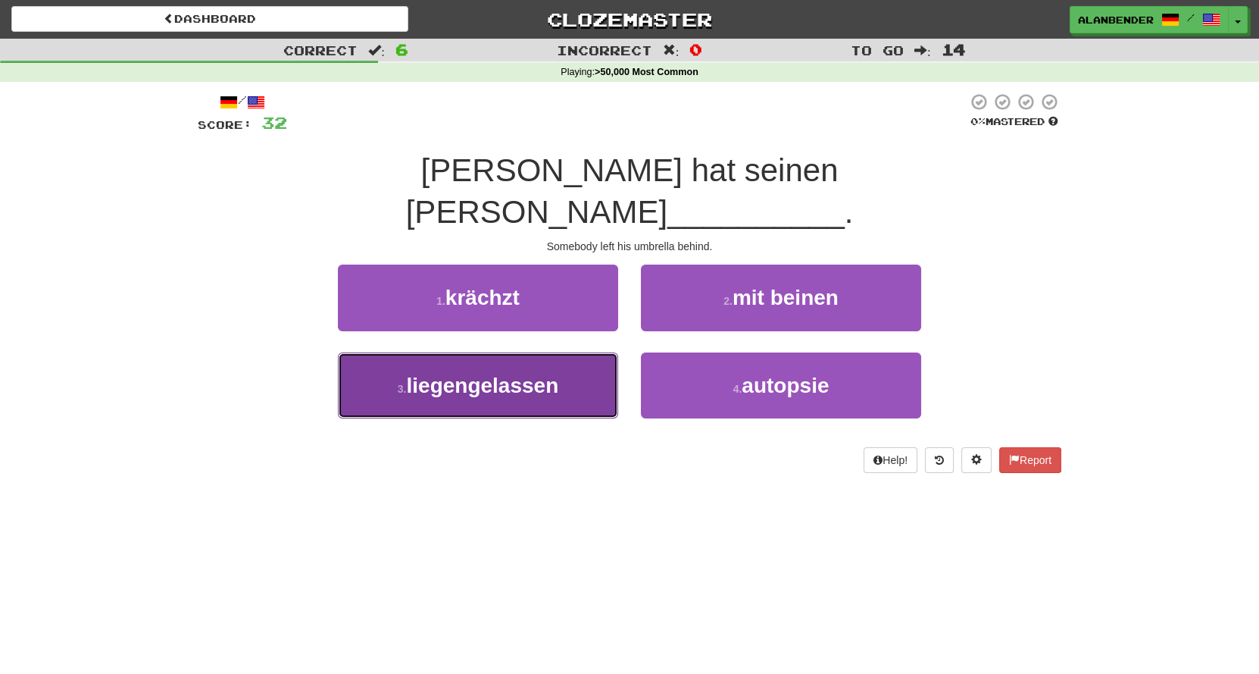
click at [515, 374] on span "liegengelassen" at bounding box center [482, 385] width 152 height 23
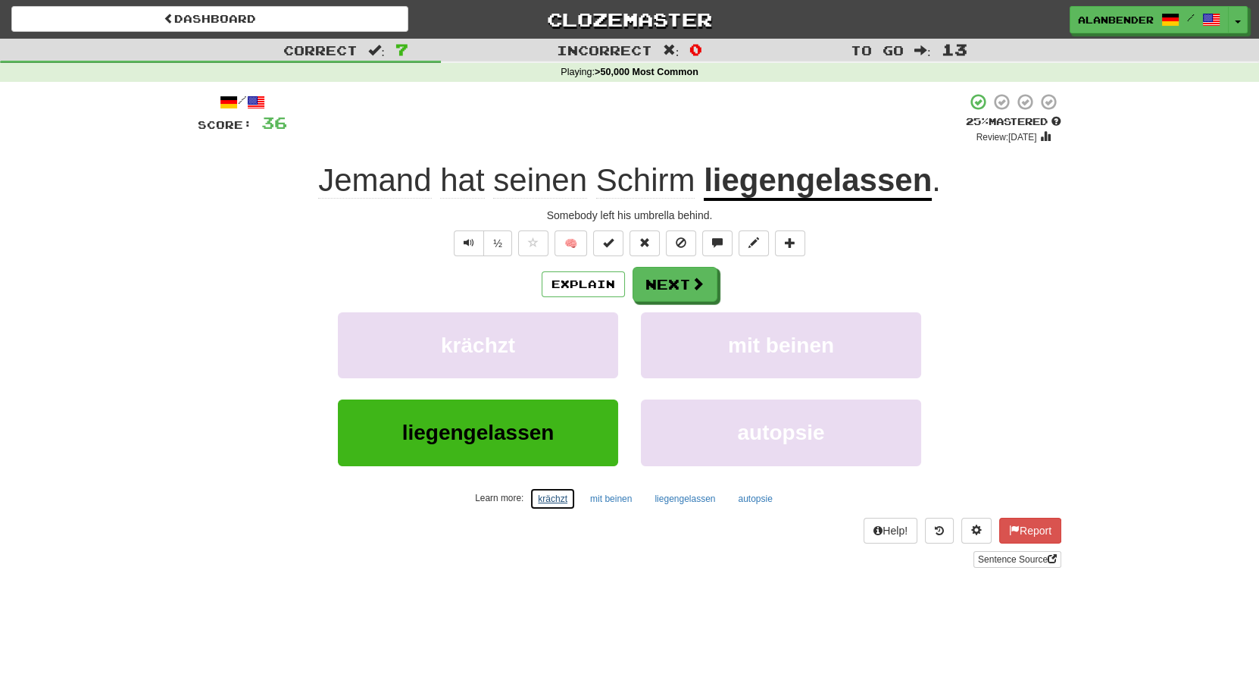
click at [555, 496] on button "krächzt" at bounding box center [553, 498] width 46 height 23
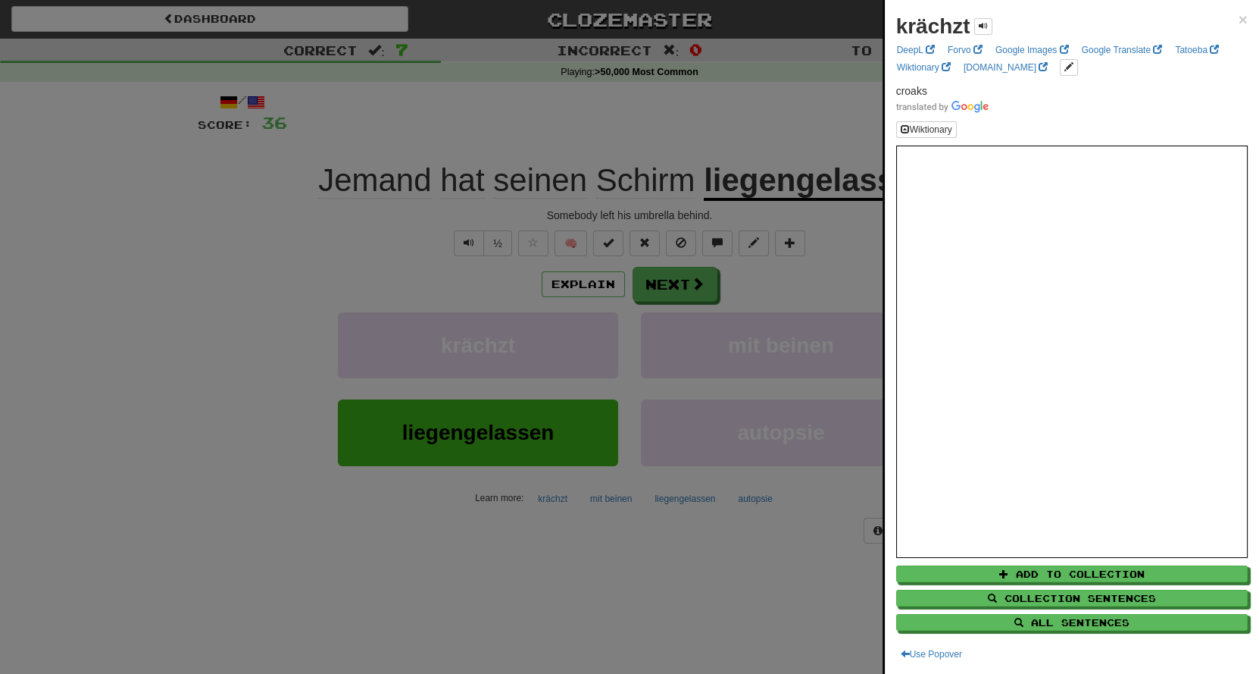
click at [708, 112] on div at bounding box center [629, 337] width 1259 height 674
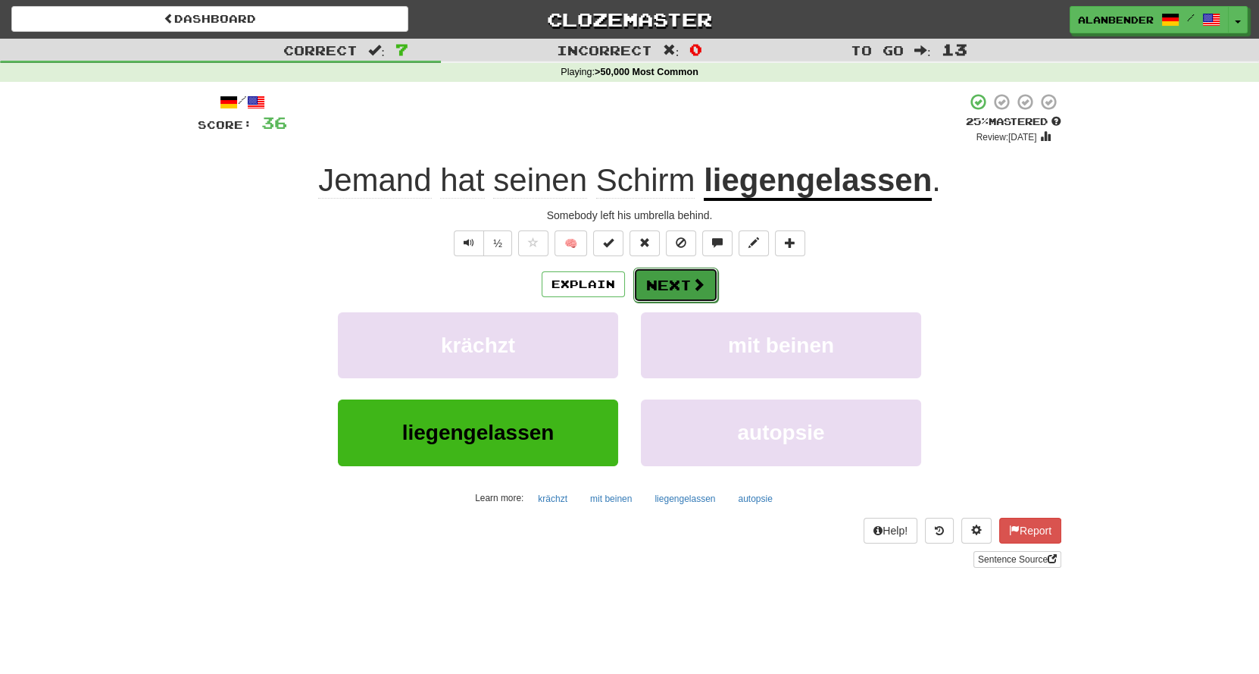
click at [677, 287] on button "Next" at bounding box center [675, 284] width 85 height 35
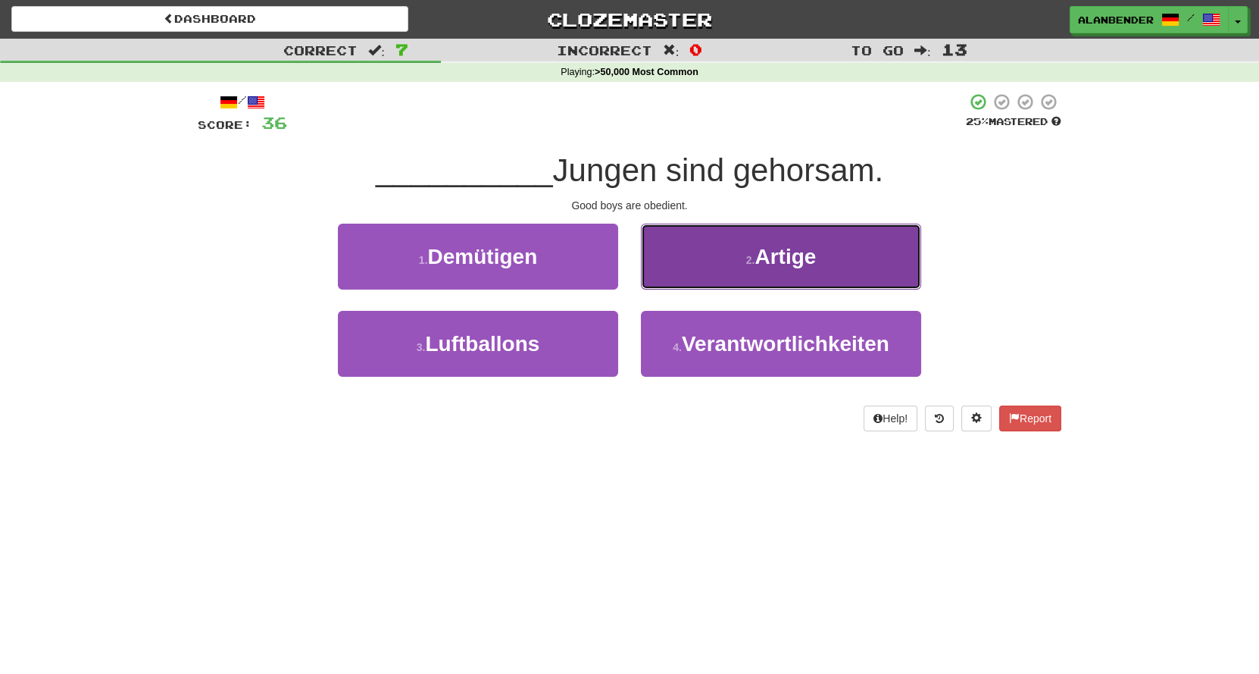
click at [794, 253] on span "Artige" at bounding box center [785, 256] width 61 height 23
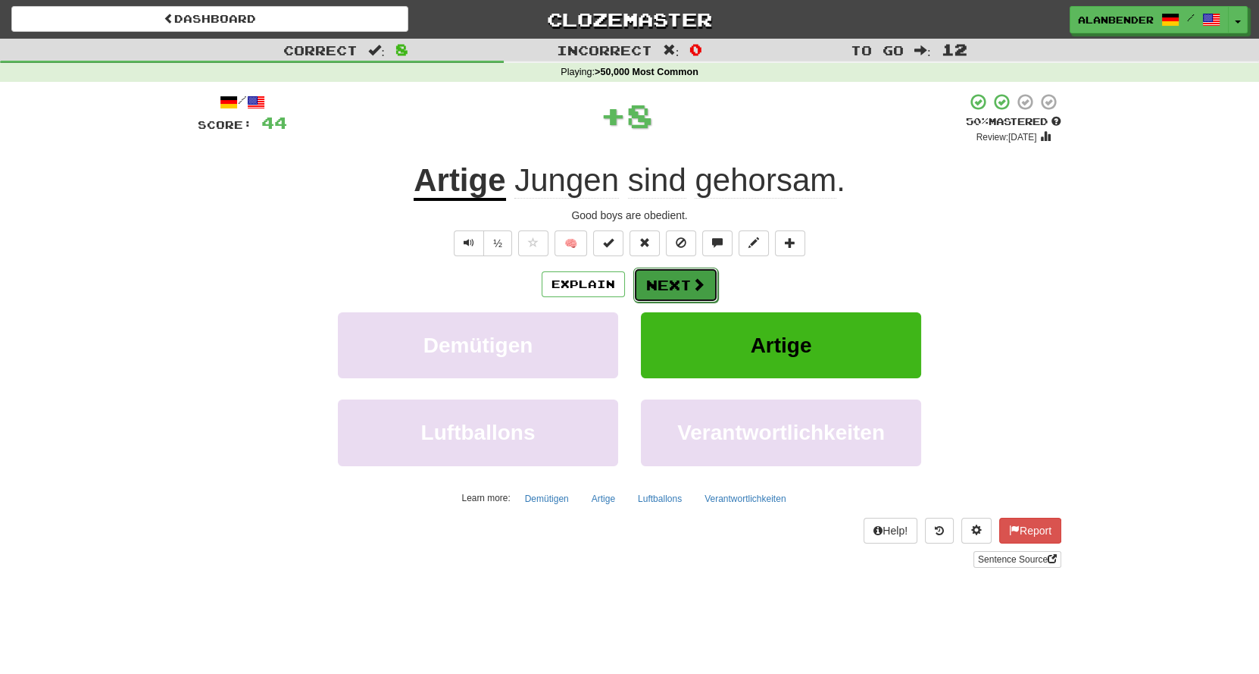
click at [679, 287] on button "Next" at bounding box center [675, 284] width 85 height 35
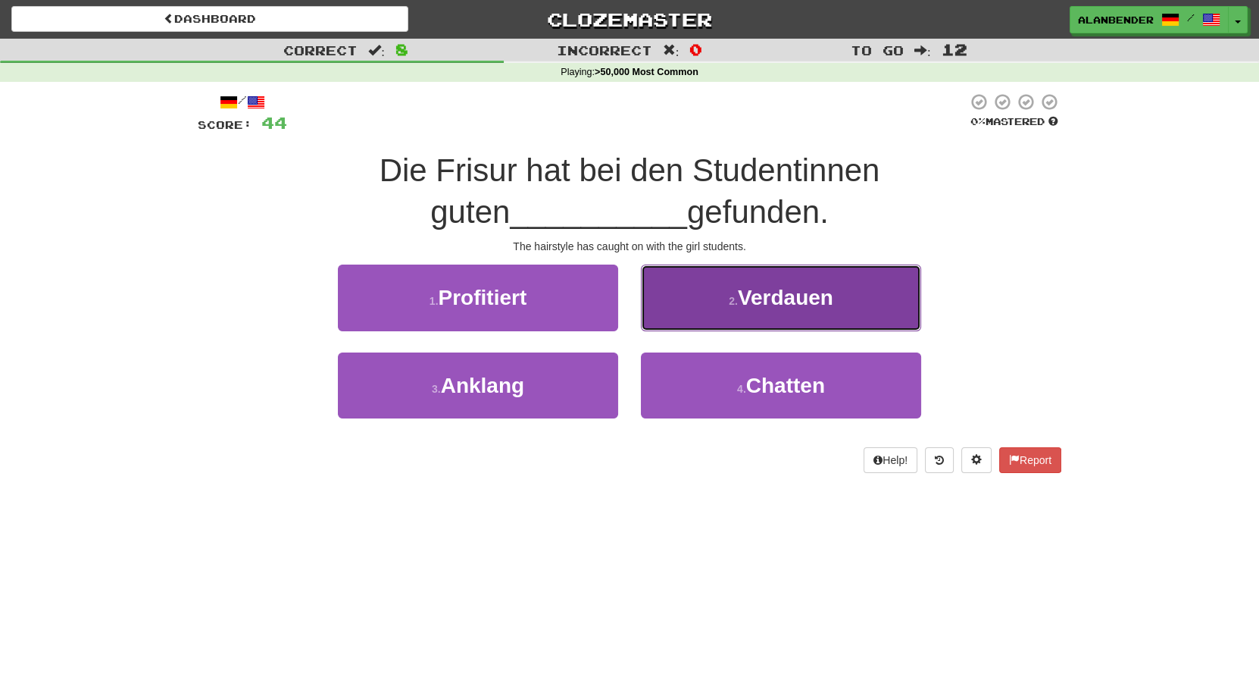
click at [803, 298] on span "Verdauen" at bounding box center [785, 297] width 95 height 23
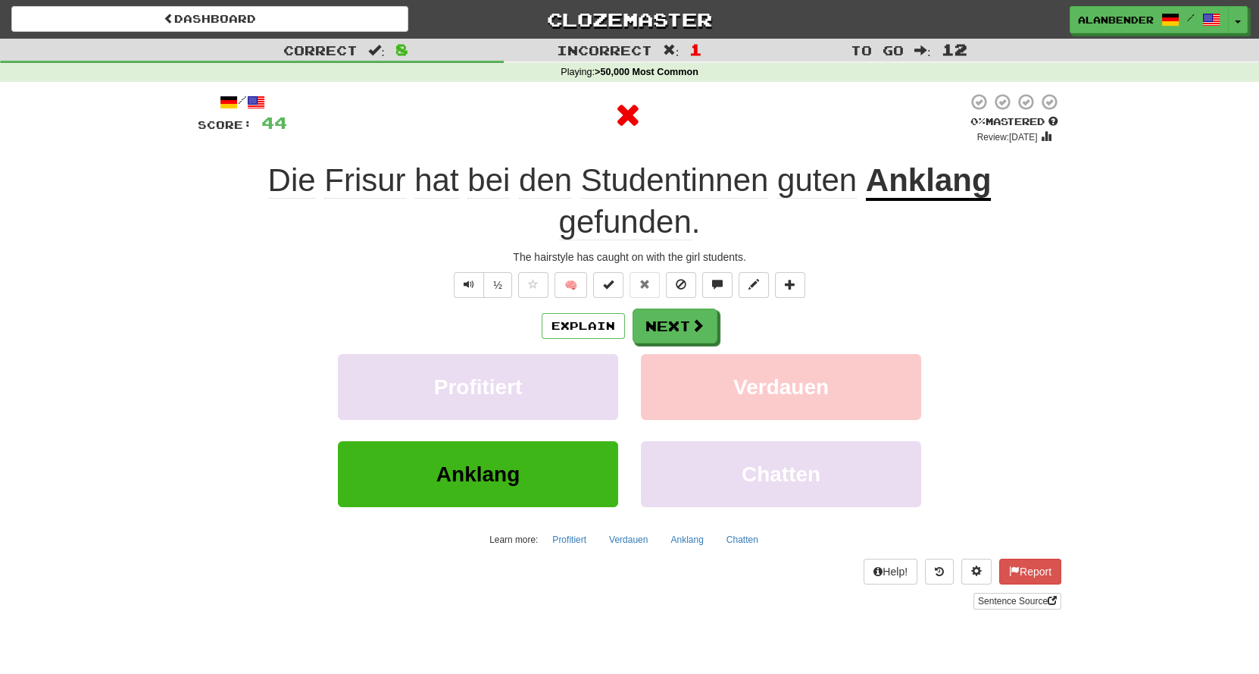
click at [946, 186] on u "Anklang" at bounding box center [929, 181] width 126 height 39
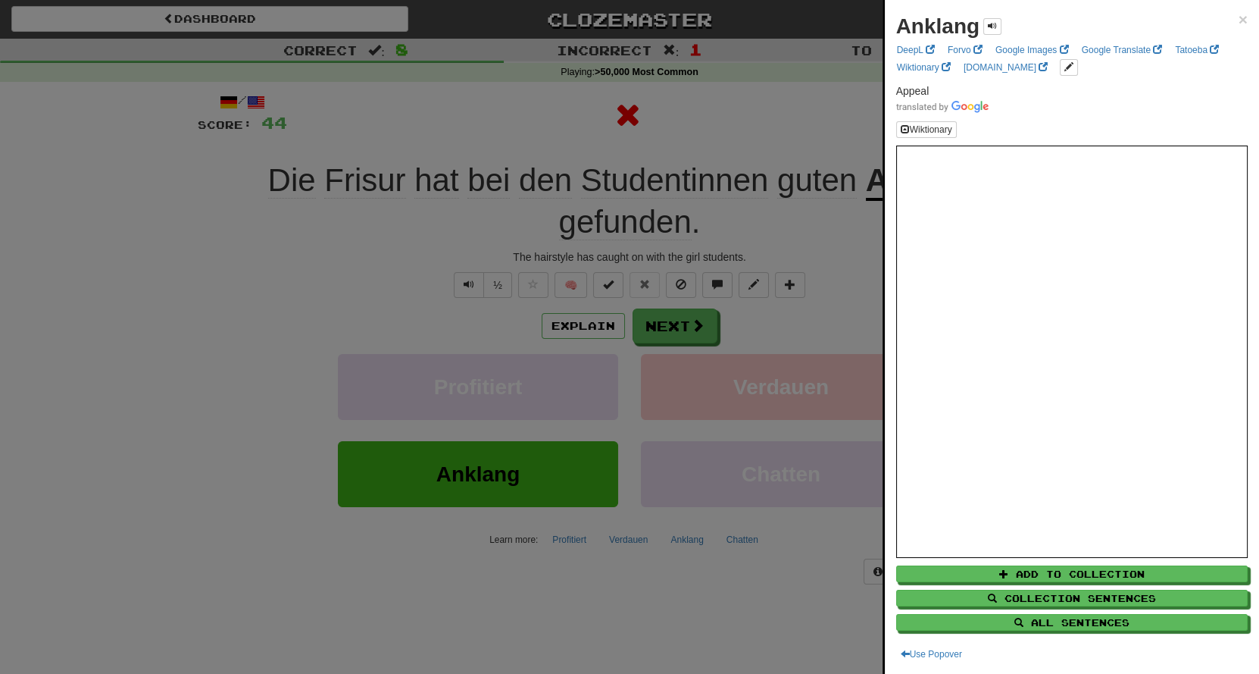
click at [791, 108] on div at bounding box center [629, 337] width 1259 height 674
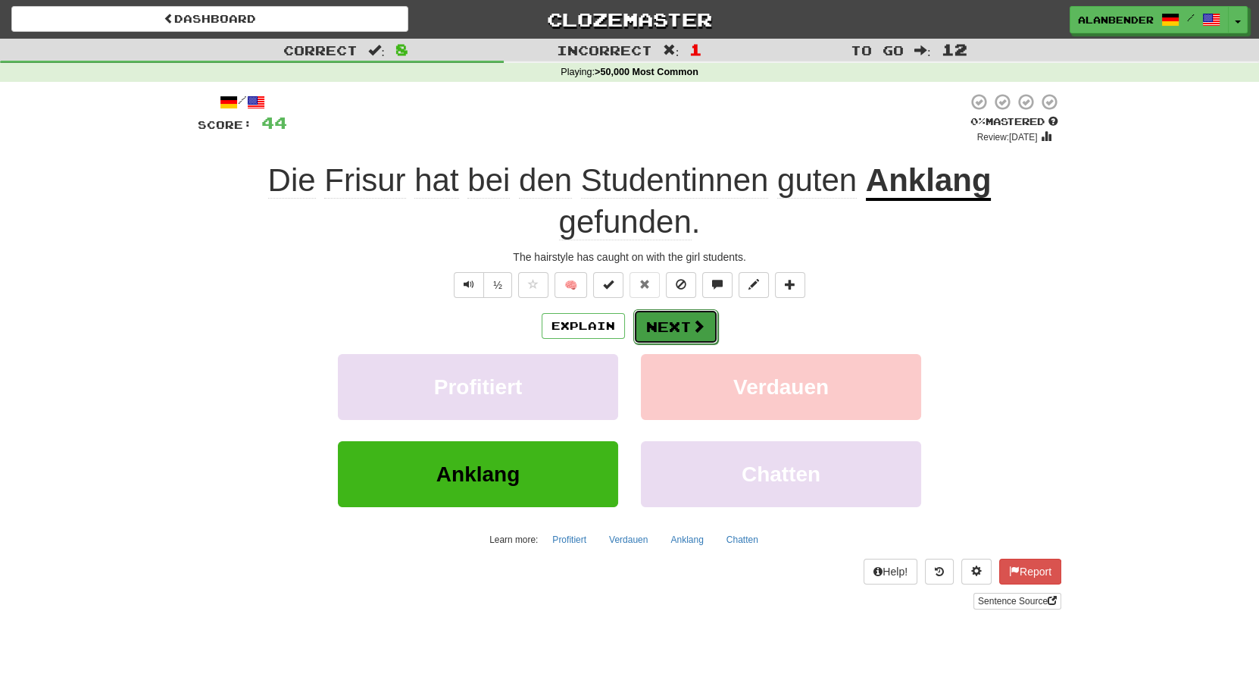
click at [677, 333] on button "Next" at bounding box center [675, 326] width 85 height 35
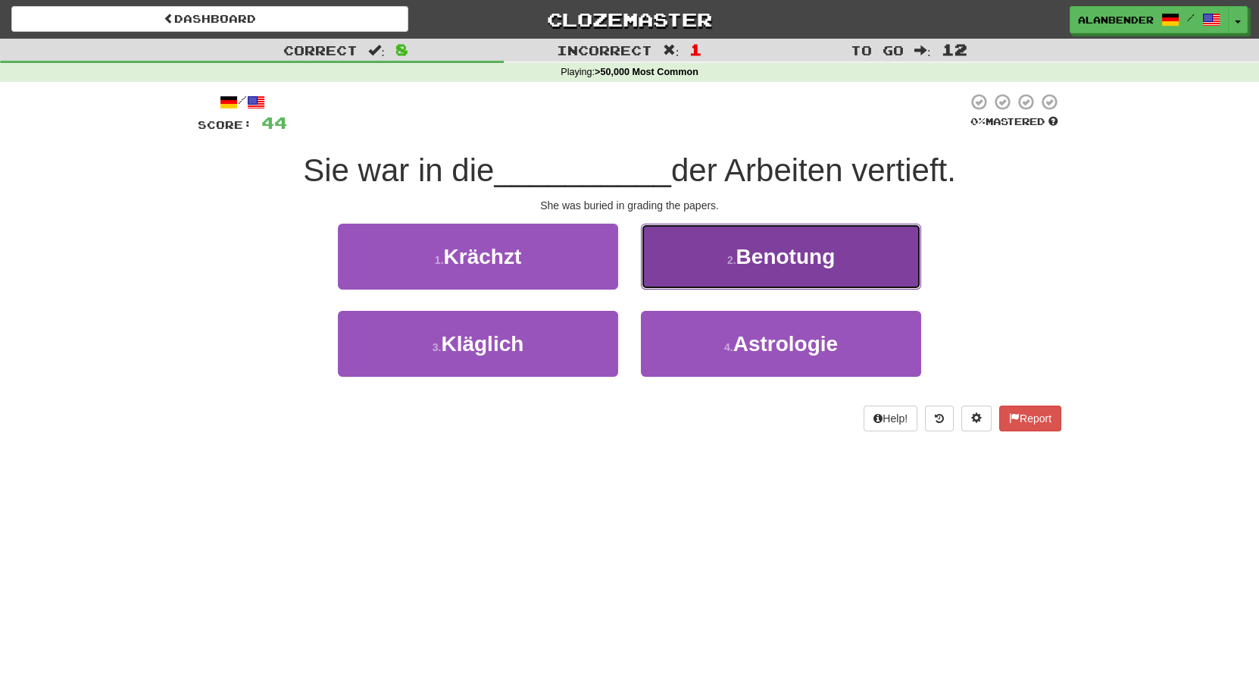
click at [784, 271] on button "2 . Benotung" at bounding box center [781, 257] width 280 height 66
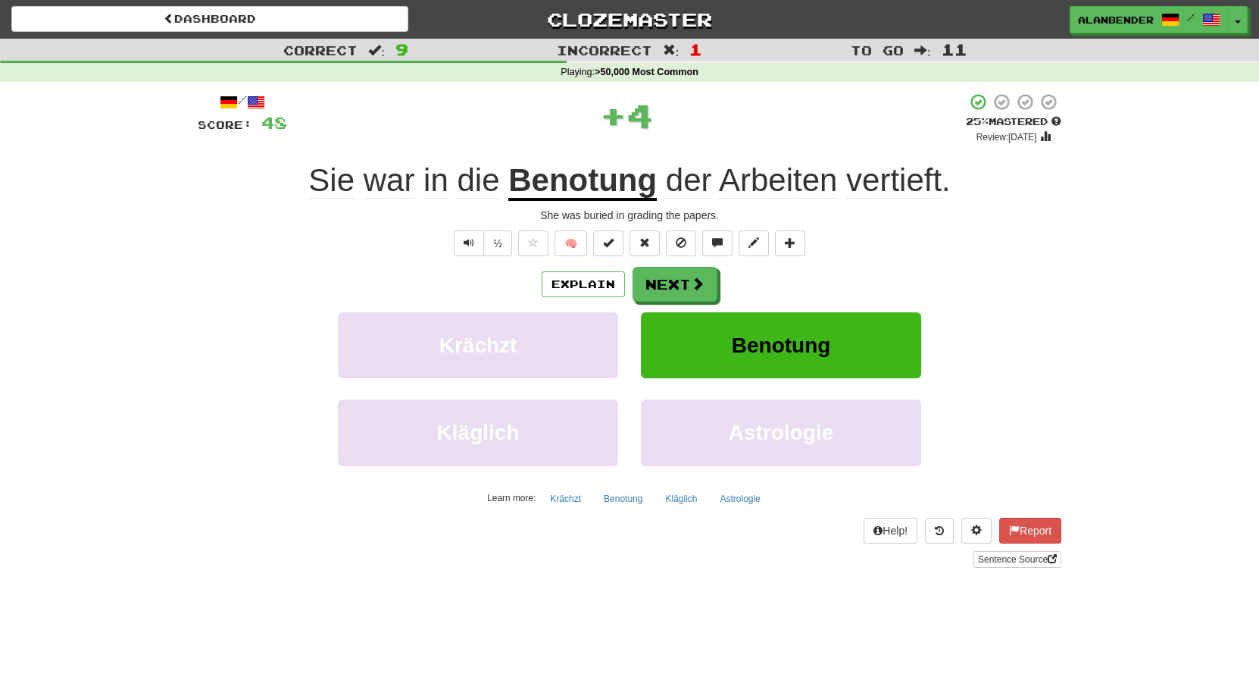
click at [610, 189] on u "Benotung" at bounding box center [582, 181] width 149 height 39
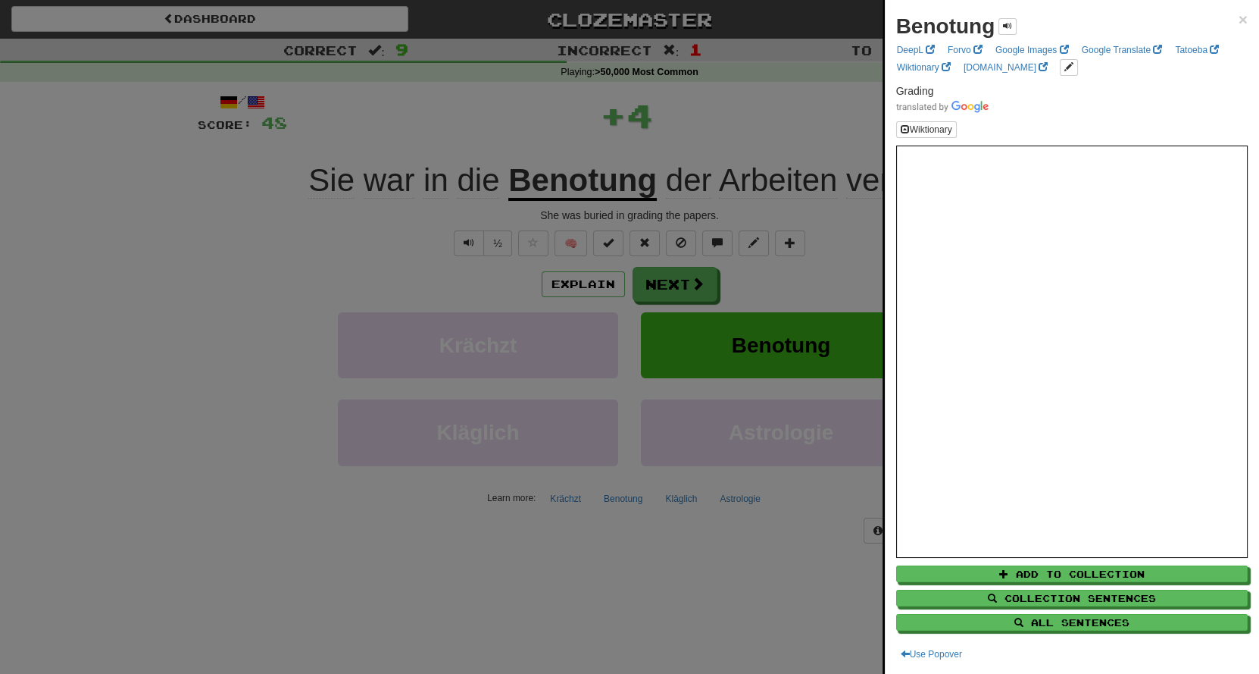
click at [668, 137] on div at bounding box center [629, 337] width 1259 height 674
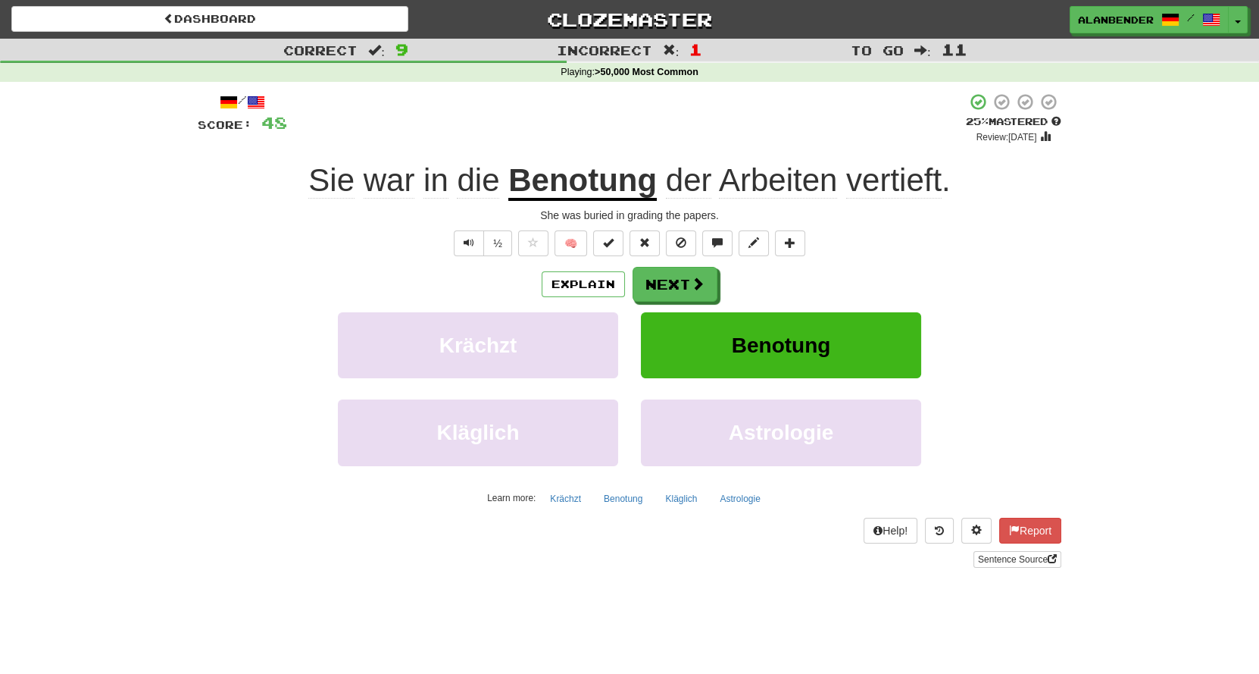
click at [804, 180] on span "Arbeiten" at bounding box center [778, 180] width 118 height 36
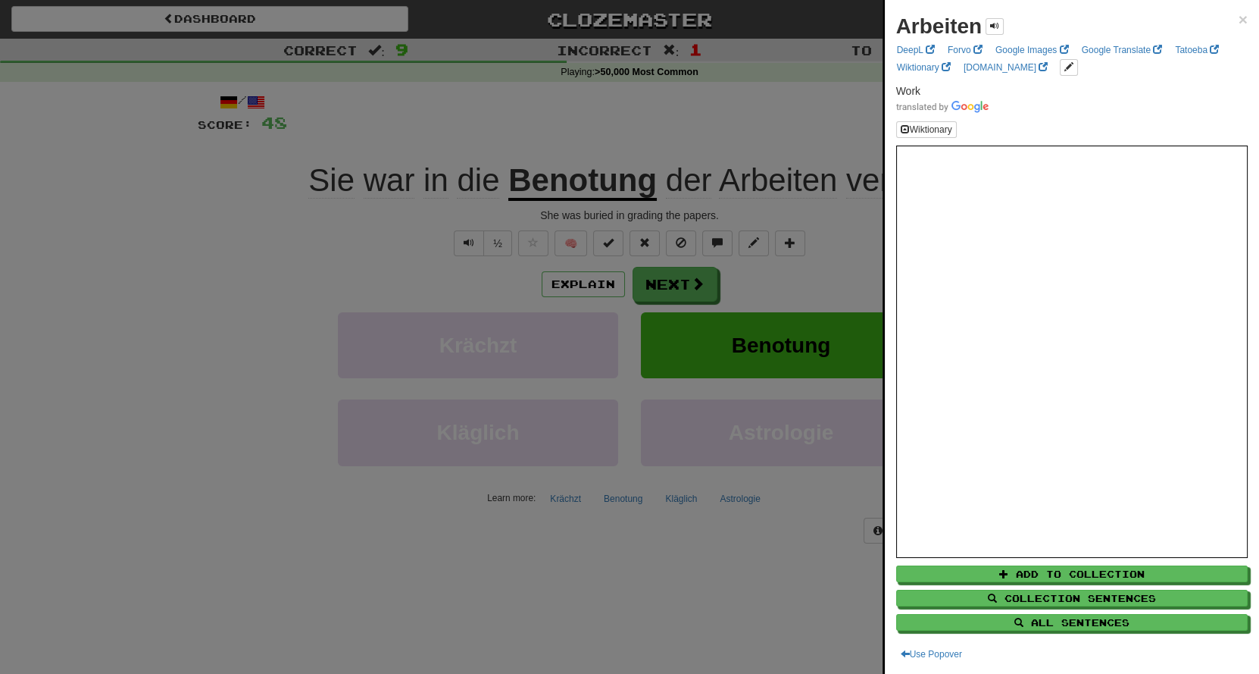
click at [774, 110] on div at bounding box center [629, 337] width 1259 height 674
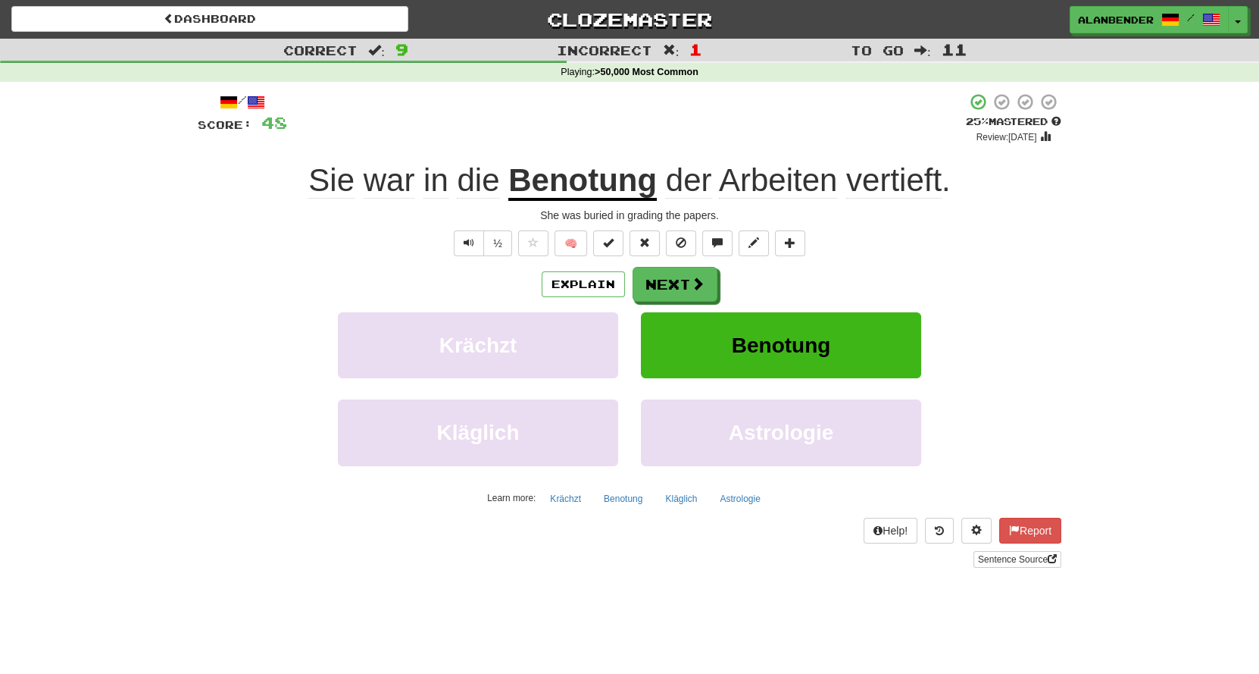
click at [868, 191] on span "vertieft" at bounding box center [893, 180] width 95 height 36
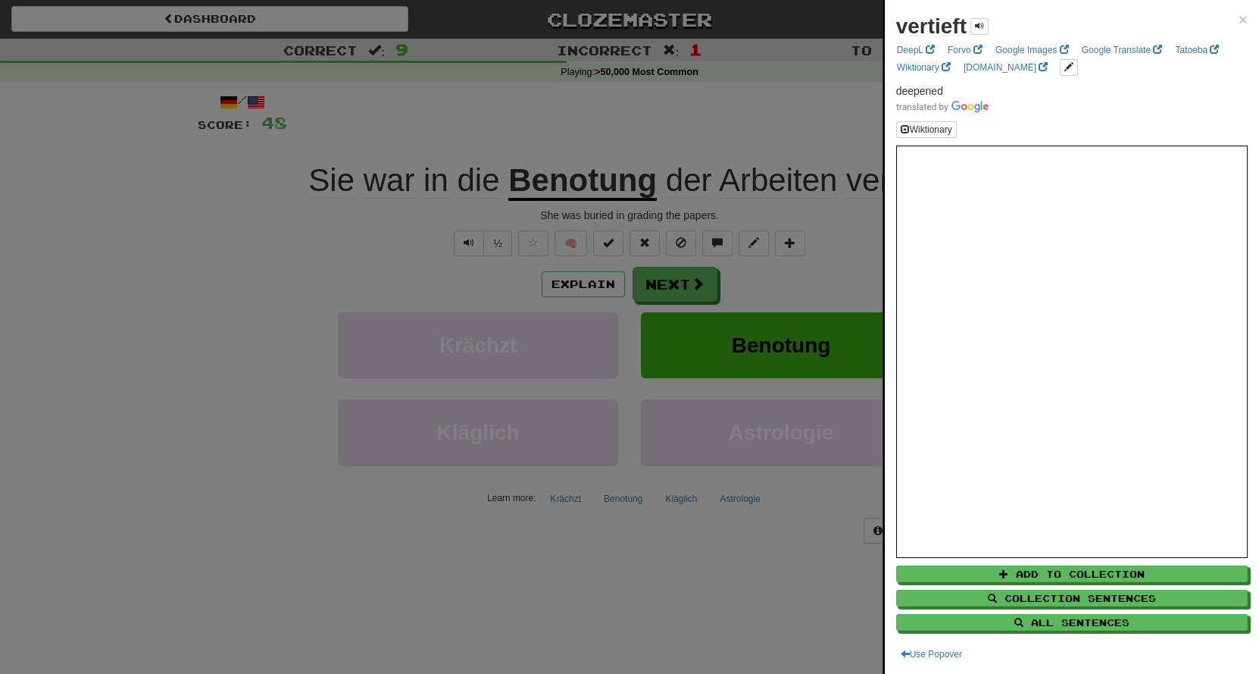
click at [723, 105] on div at bounding box center [629, 337] width 1259 height 674
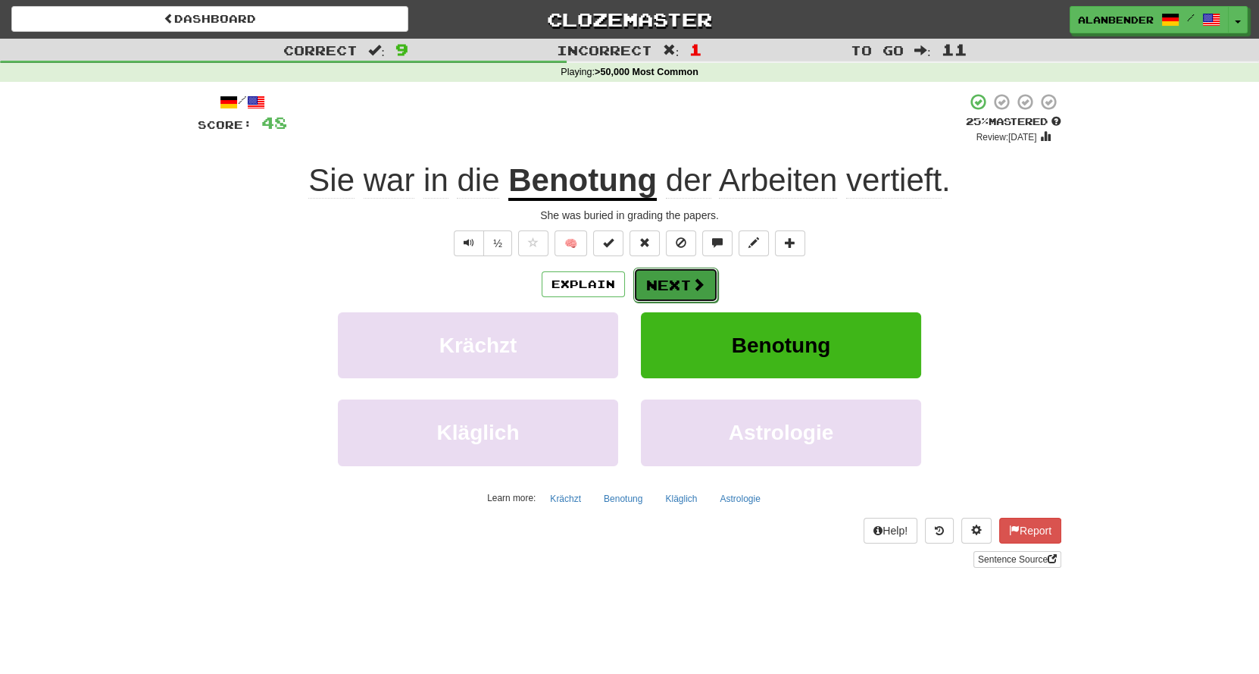
click at [683, 279] on button "Next" at bounding box center [675, 284] width 85 height 35
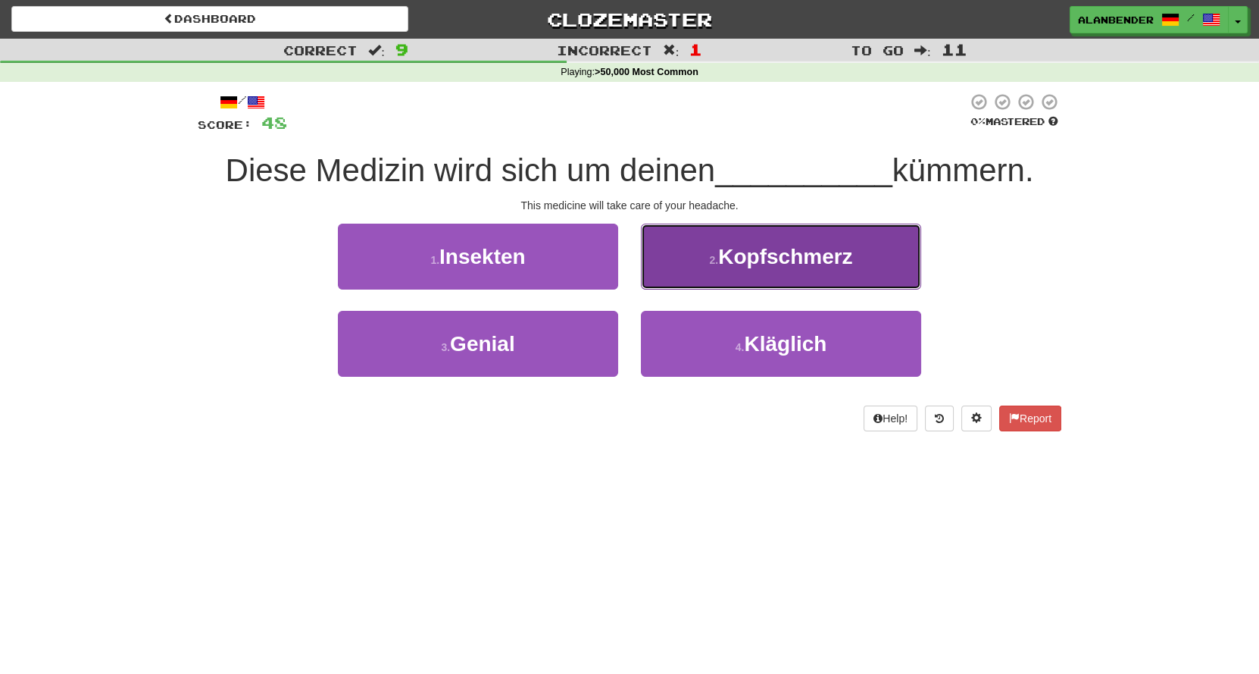
click at [789, 252] on span "Kopfschmerz" at bounding box center [785, 256] width 134 height 23
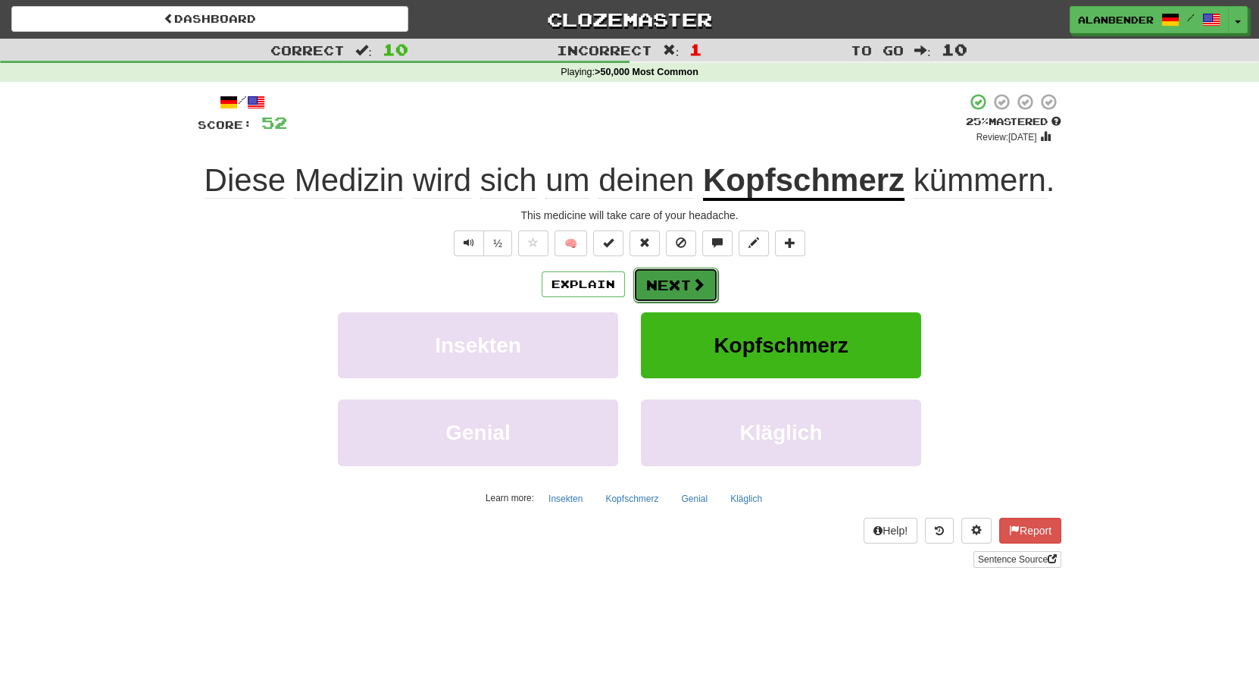
click at [671, 282] on button "Next" at bounding box center [675, 284] width 85 height 35
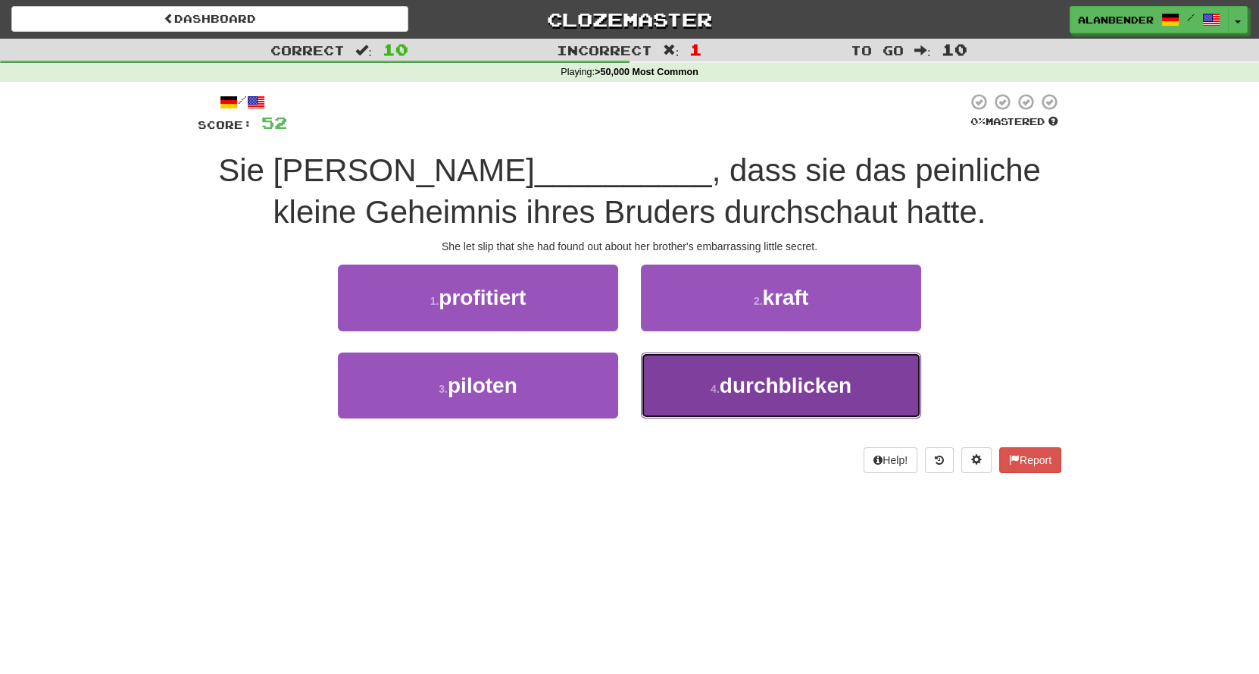
click at [824, 388] on span "durchblicken" at bounding box center [786, 385] width 132 height 23
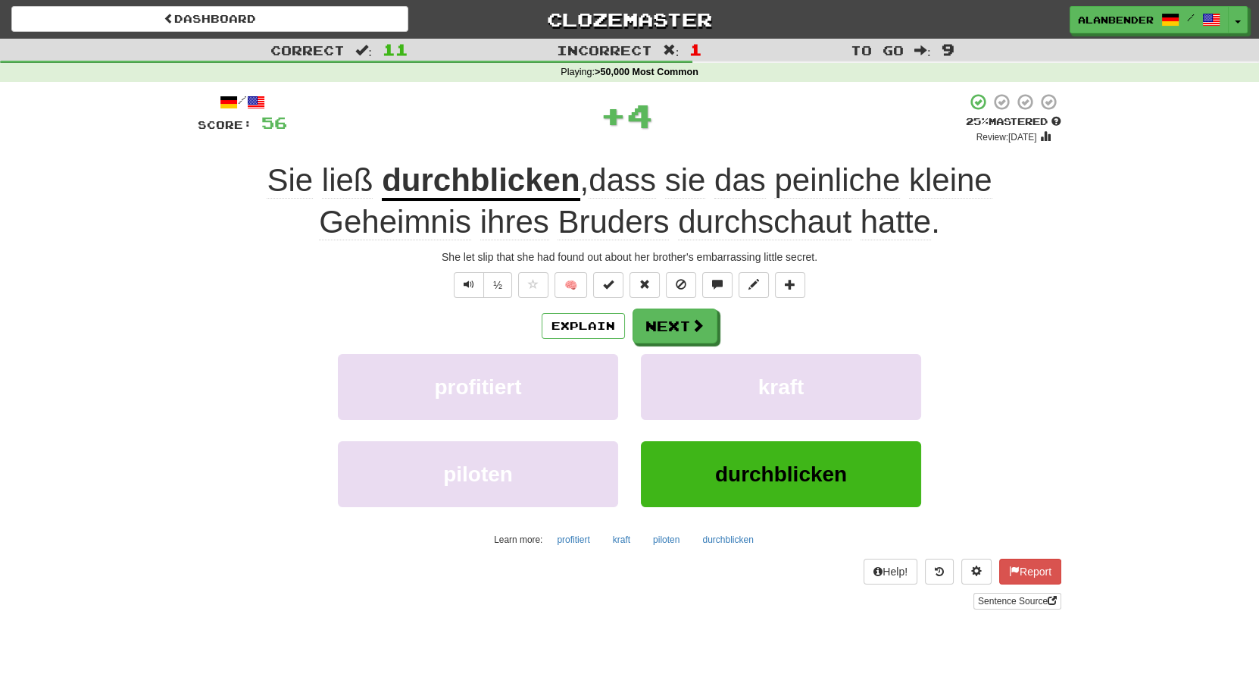
click at [411, 186] on u "durchblicken" at bounding box center [481, 181] width 198 height 39
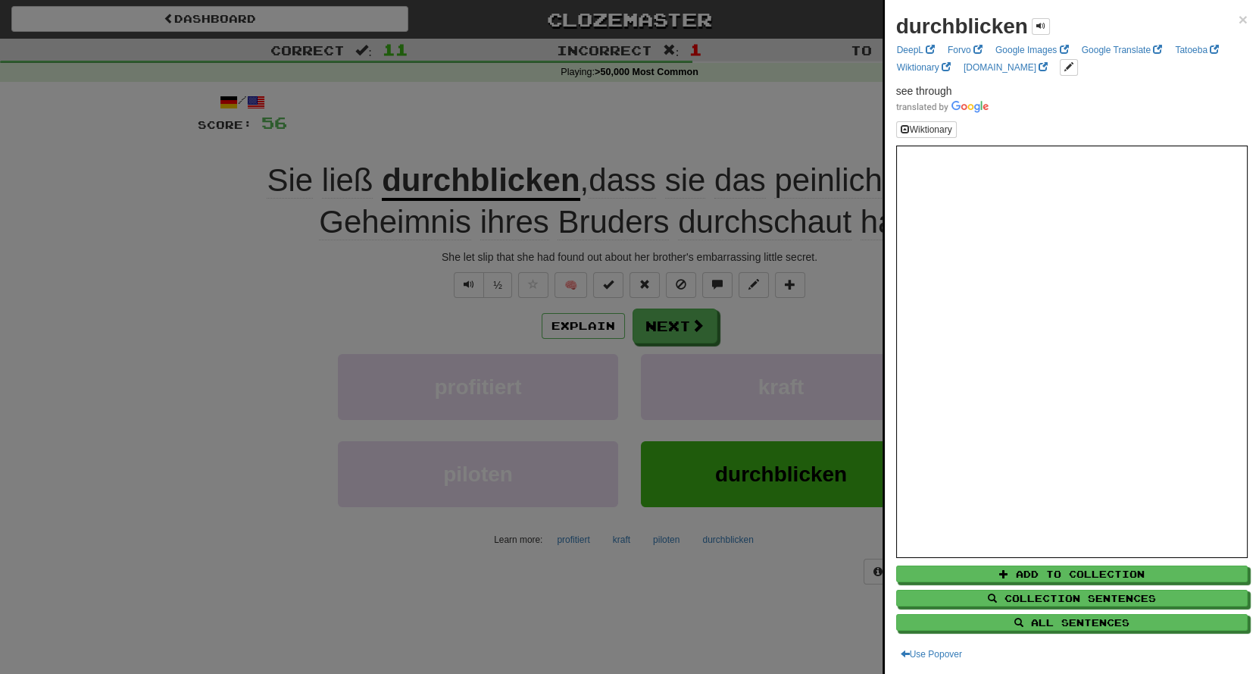
click at [458, 86] on div at bounding box center [629, 337] width 1259 height 674
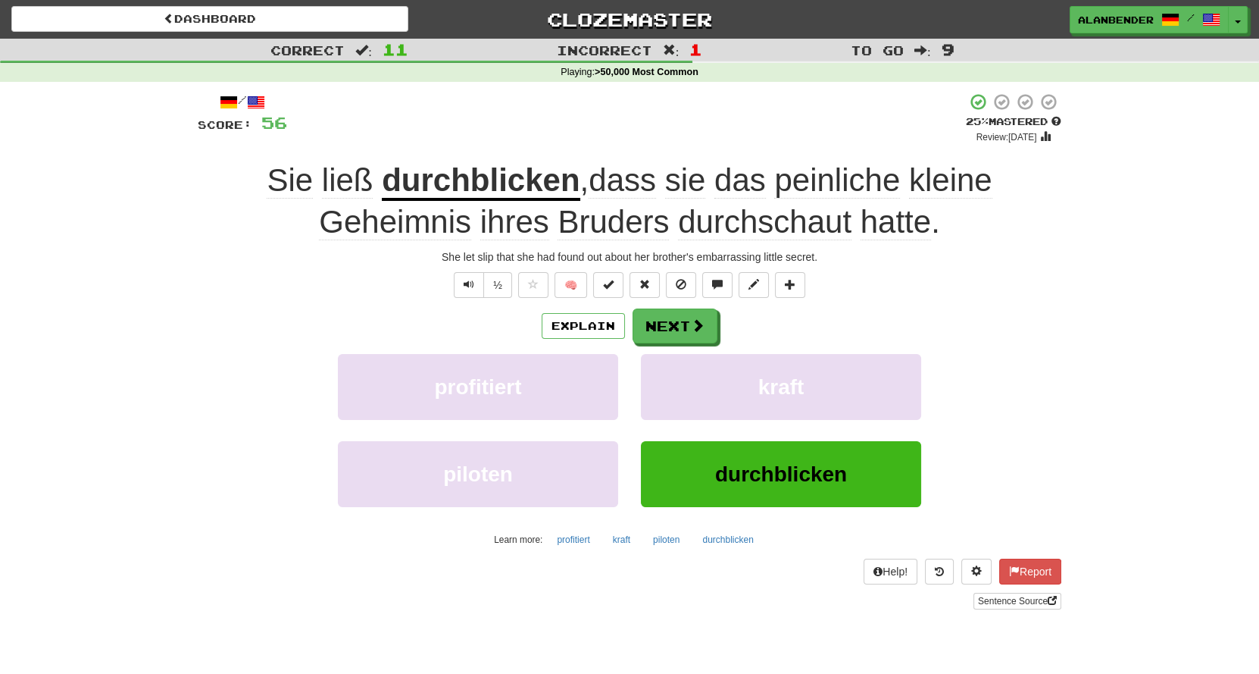
click at [483, 184] on u "durchblicken" at bounding box center [481, 181] width 198 height 39
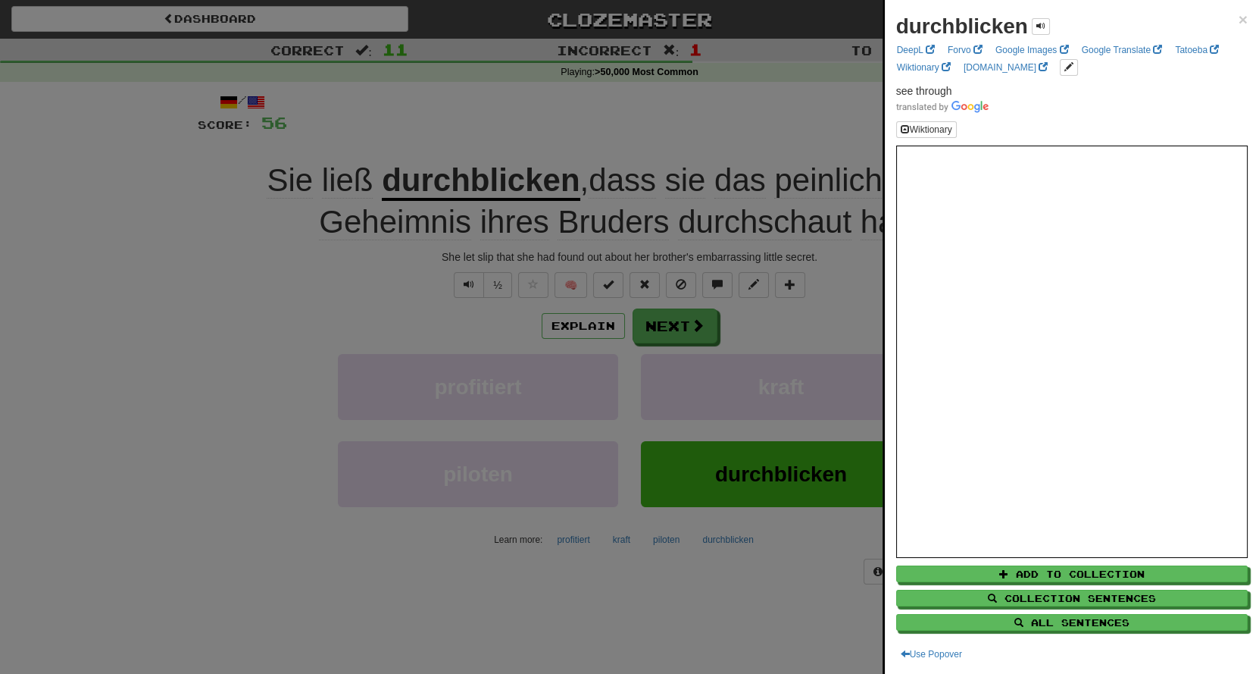
click at [543, 119] on div at bounding box center [629, 337] width 1259 height 674
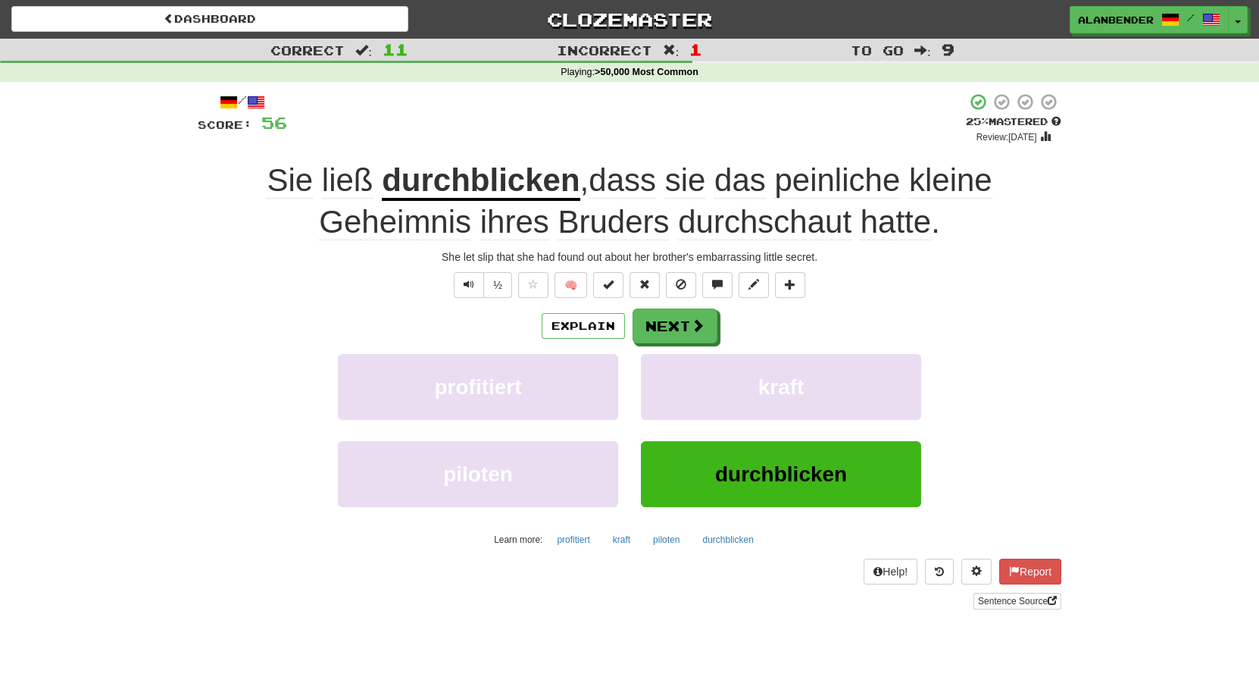
click at [818, 185] on span "peinliche" at bounding box center [837, 180] width 126 height 36
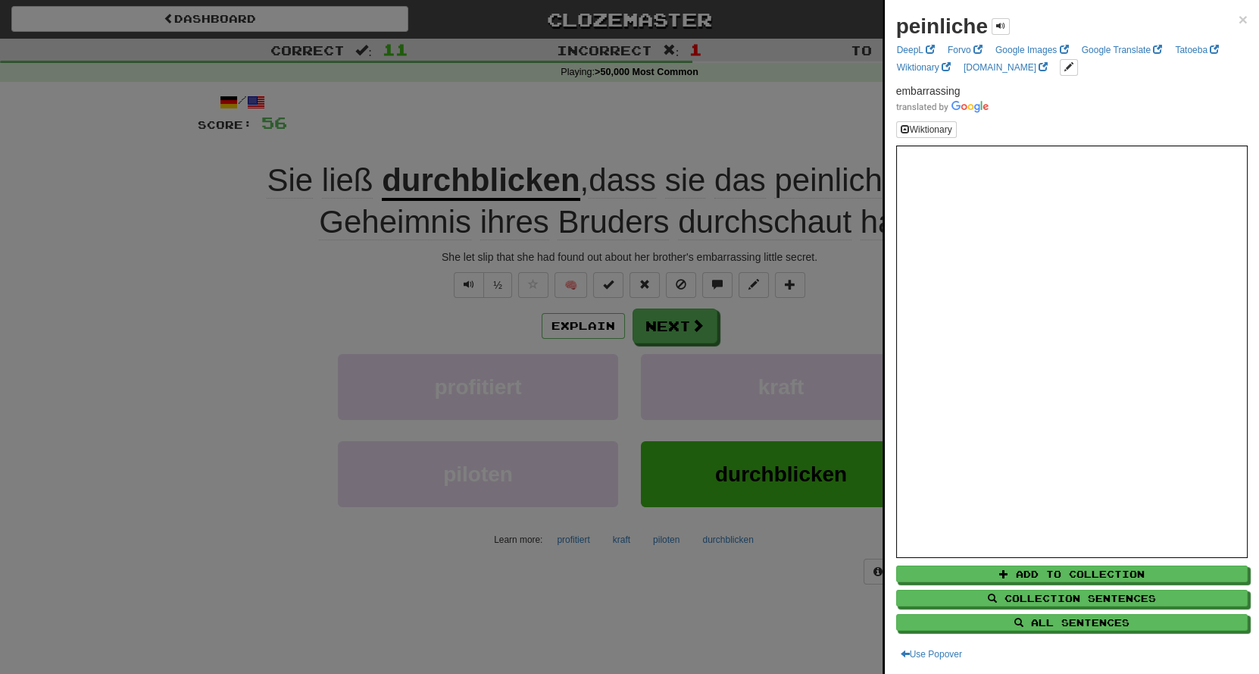
click at [783, 99] on div at bounding box center [629, 337] width 1259 height 674
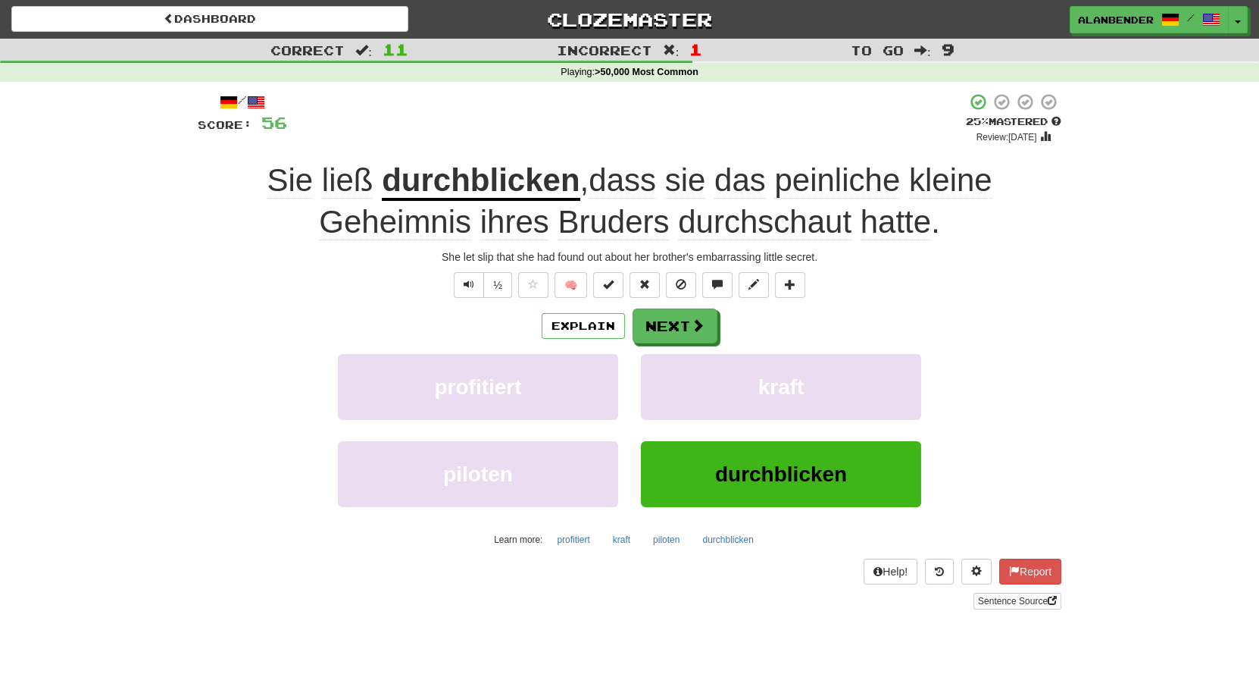
click at [763, 224] on span "durchschaut" at bounding box center [765, 222] width 174 height 36
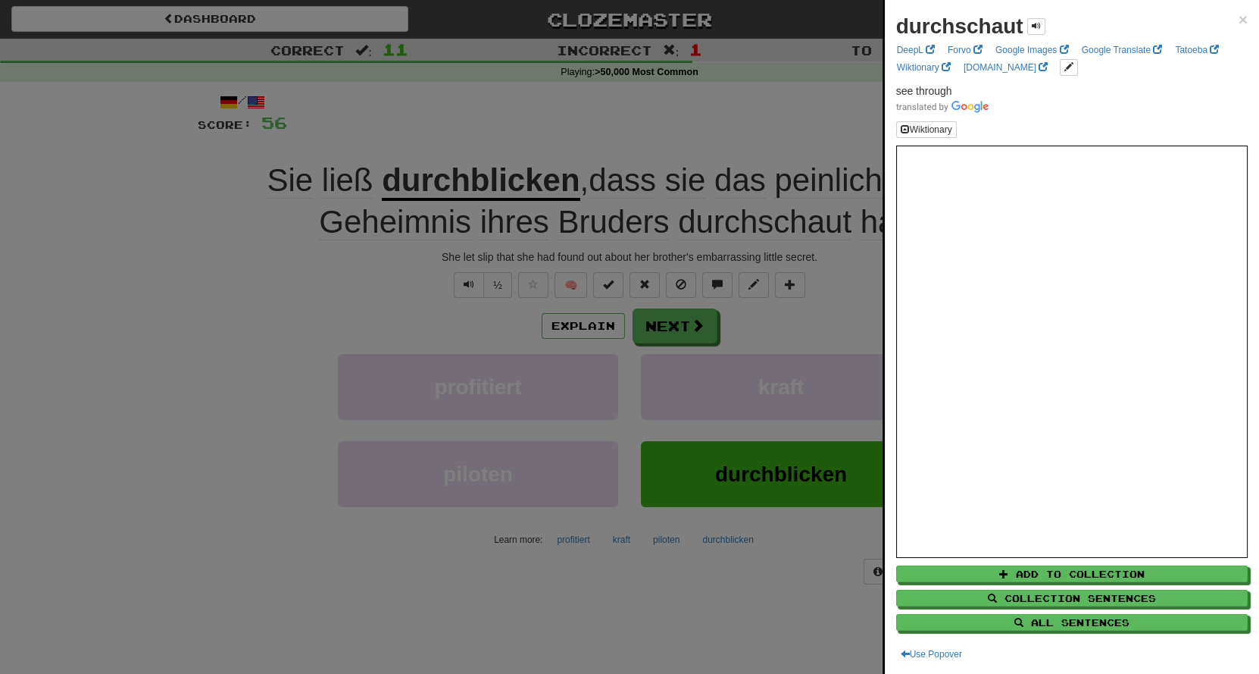
click at [778, 116] on div at bounding box center [629, 337] width 1259 height 674
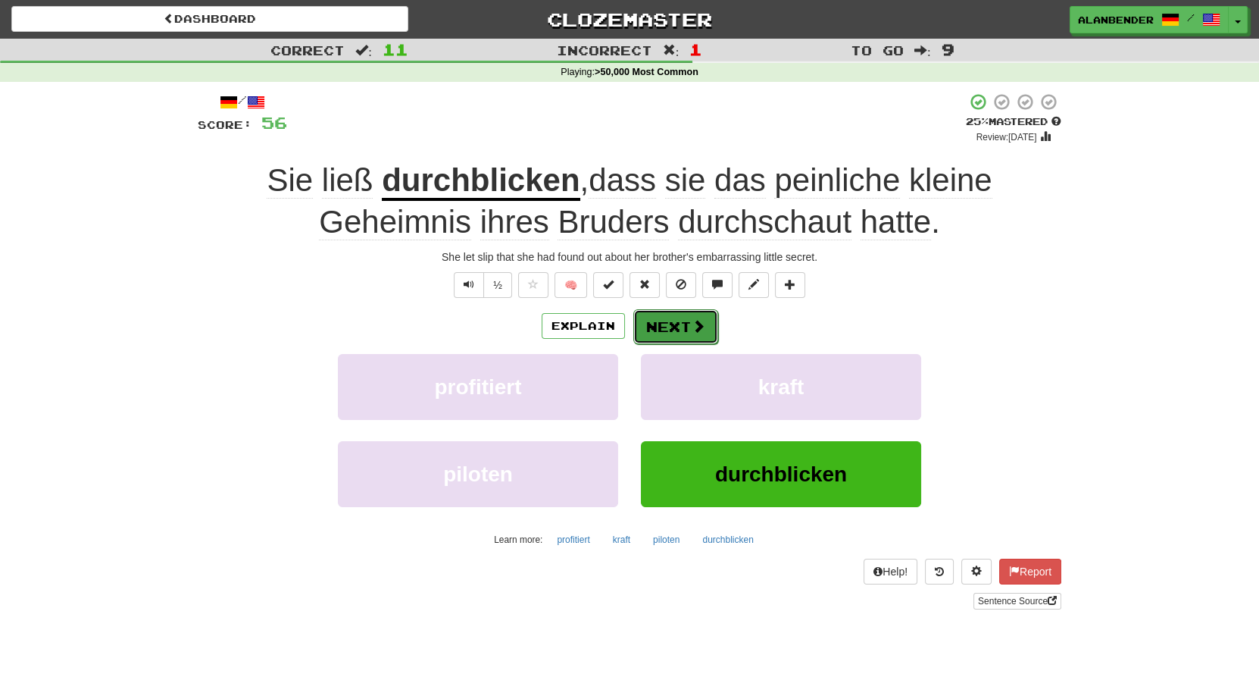
click at [689, 317] on button "Next" at bounding box center [675, 326] width 85 height 35
